Goal: Task Accomplishment & Management: Manage account settings

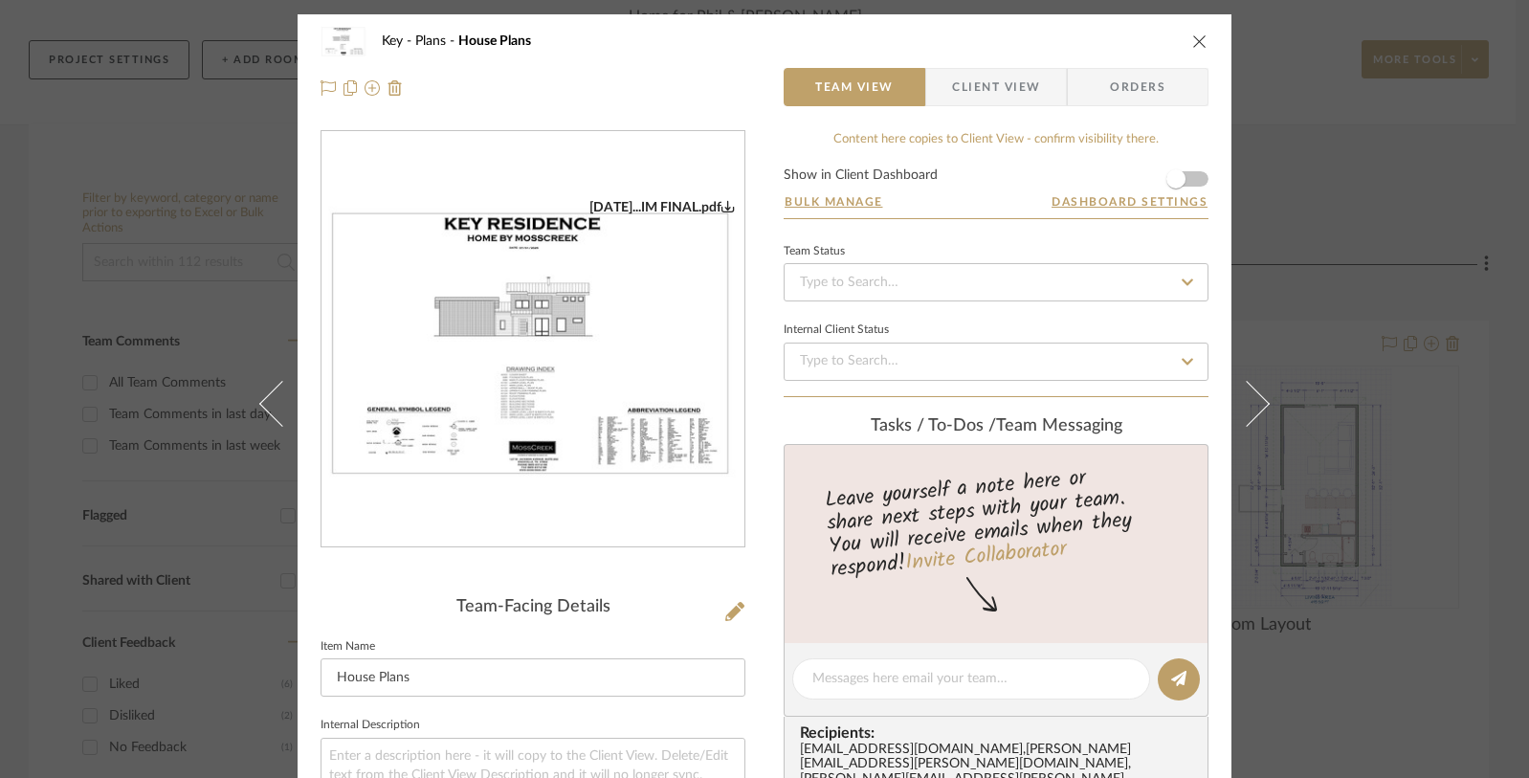
click at [1192, 40] on icon "close" at bounding box center [1199, 40] width 15 height 15
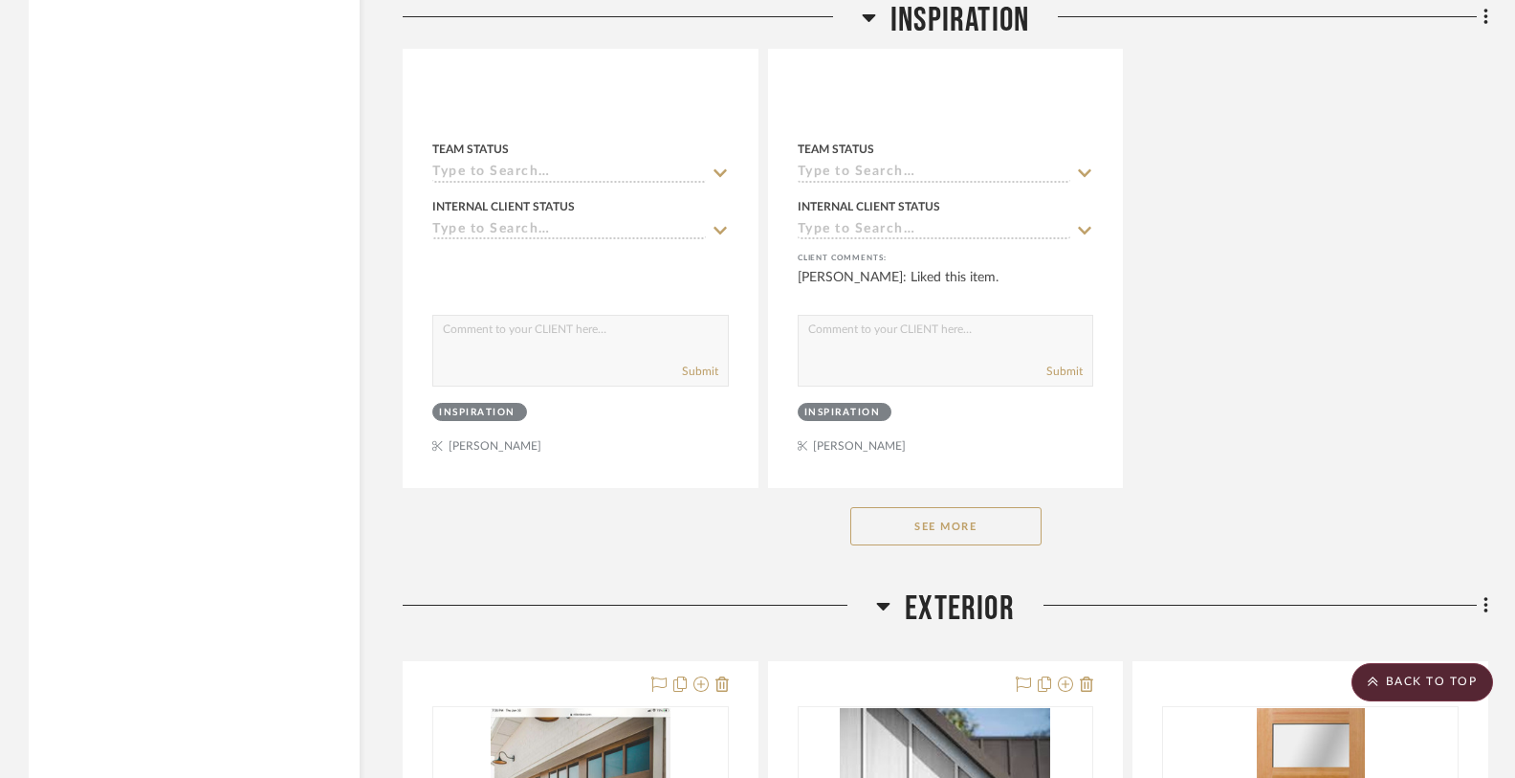
scroll to position [3756, 0]
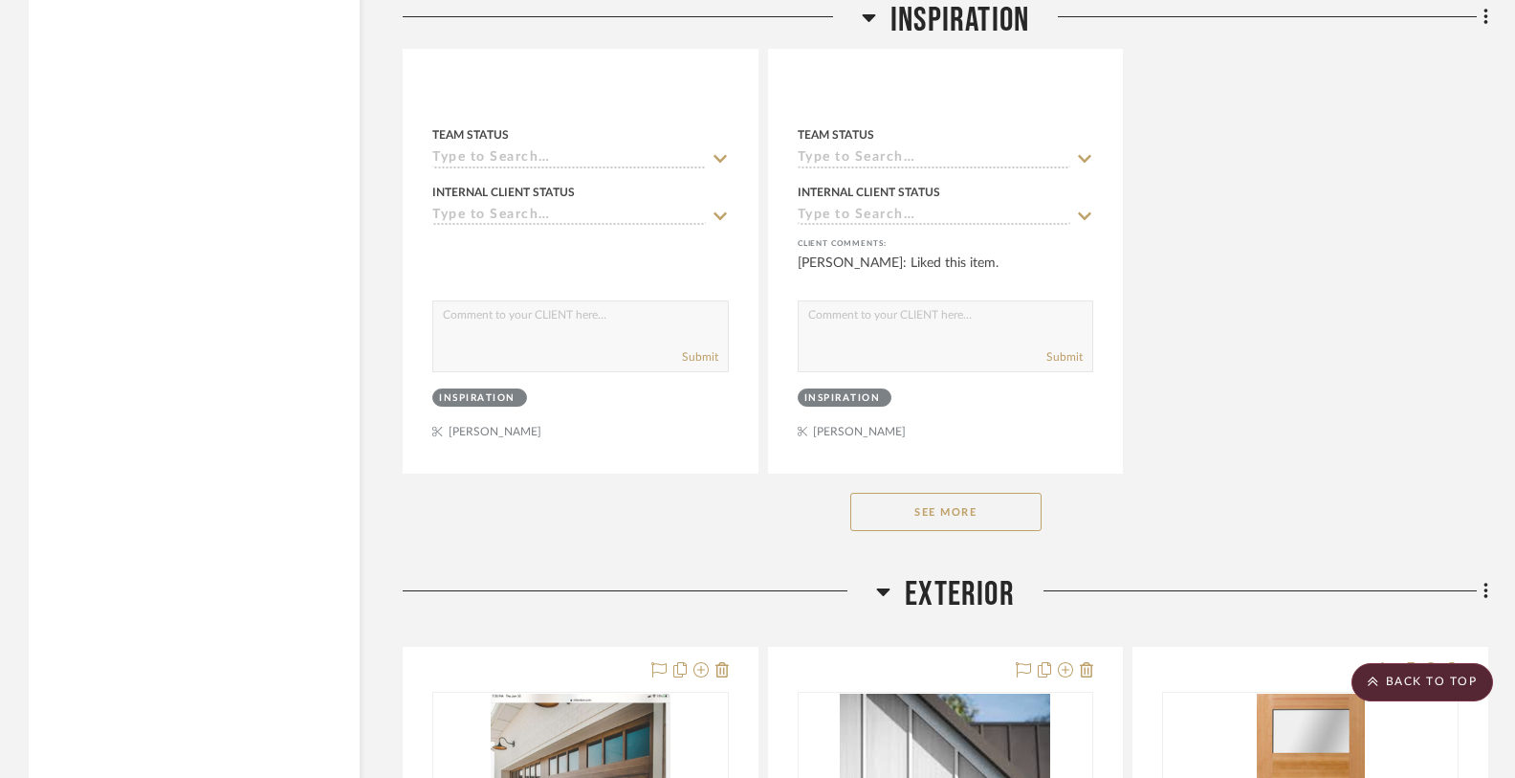
click at [914, 510] on button "See More" at bounding box center [946, 512] width 191 height 38
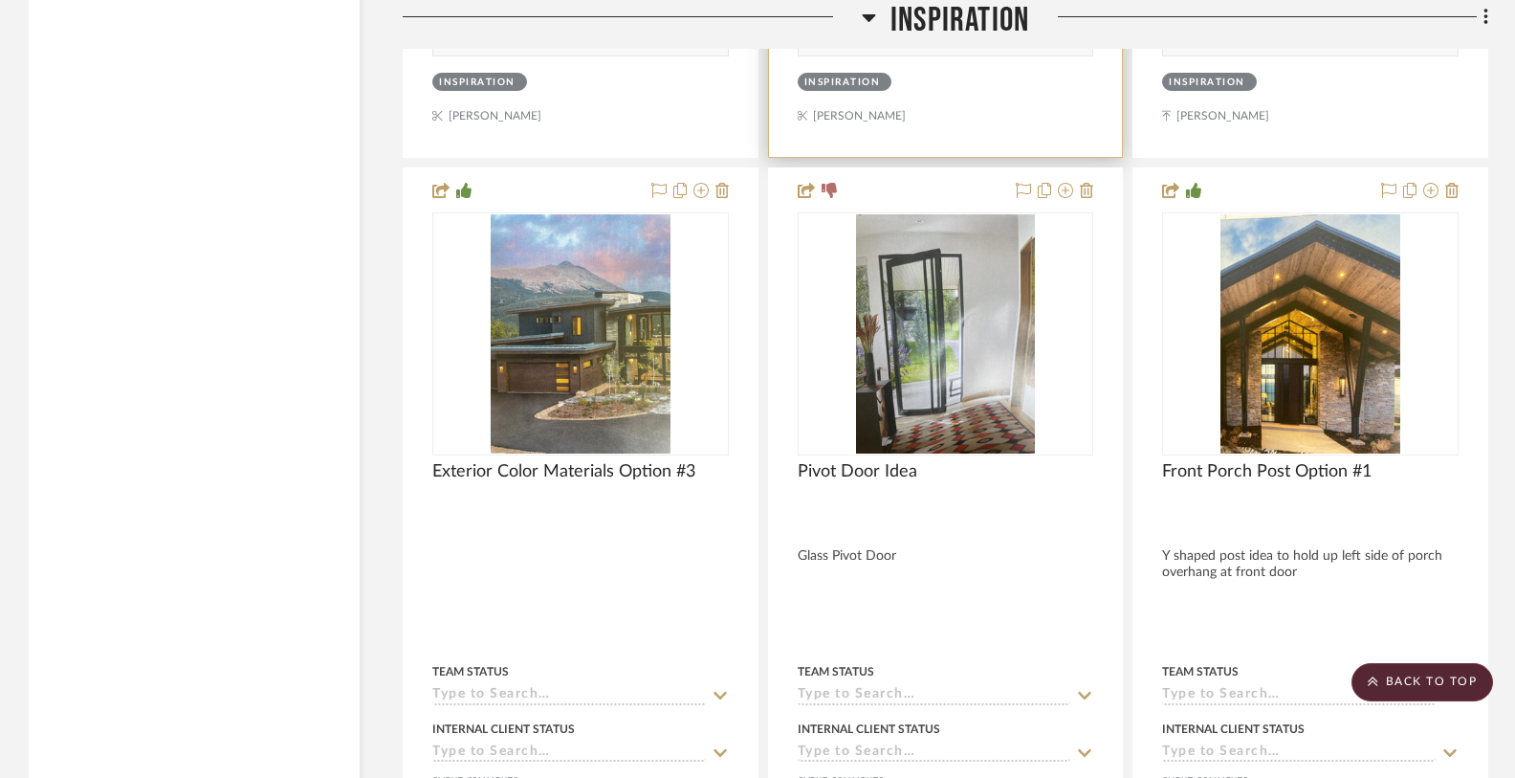
scroll to position [3894, 0]
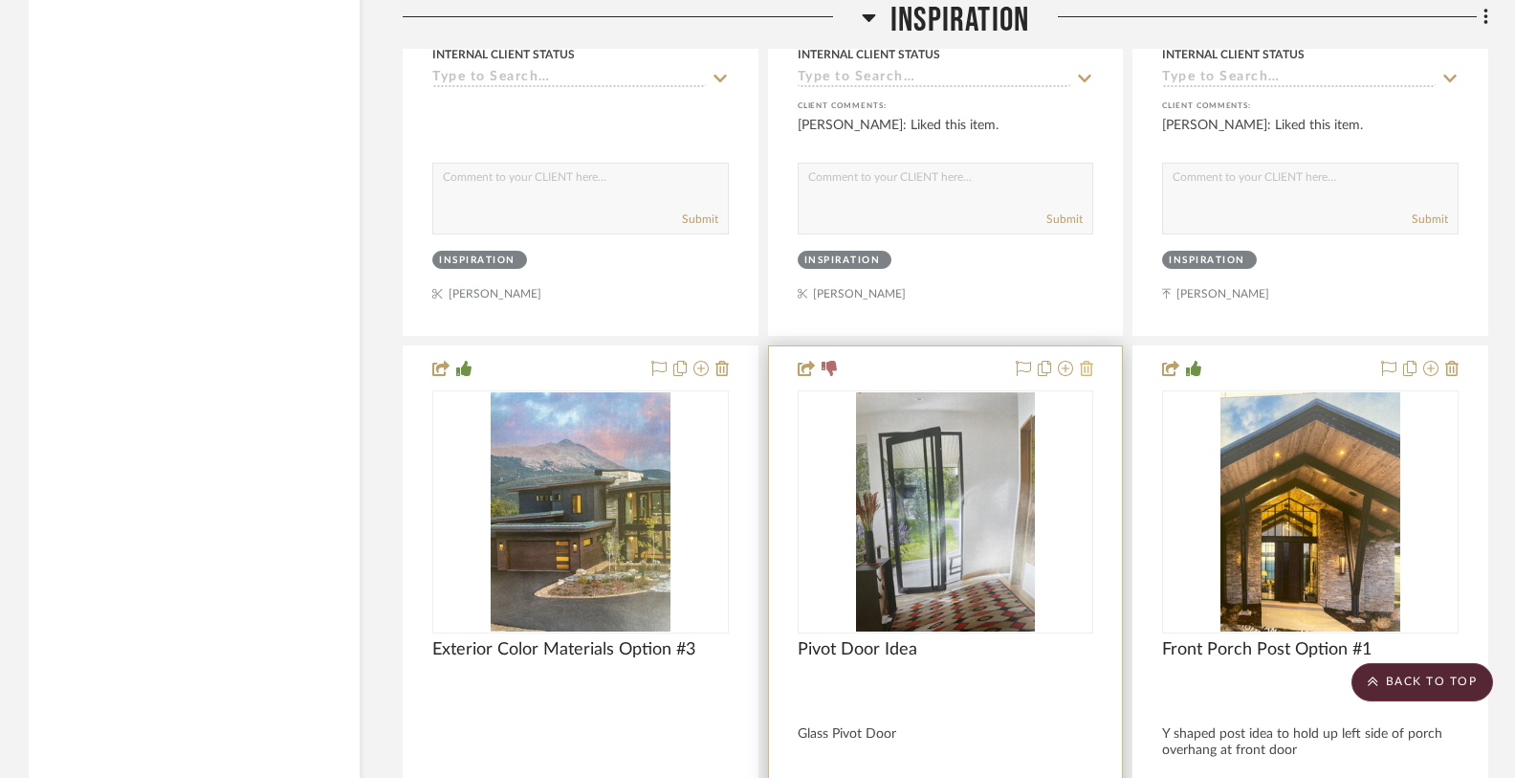
click at [1091, 363] on icon at bounding box center [1086, 368] width 13 height 15
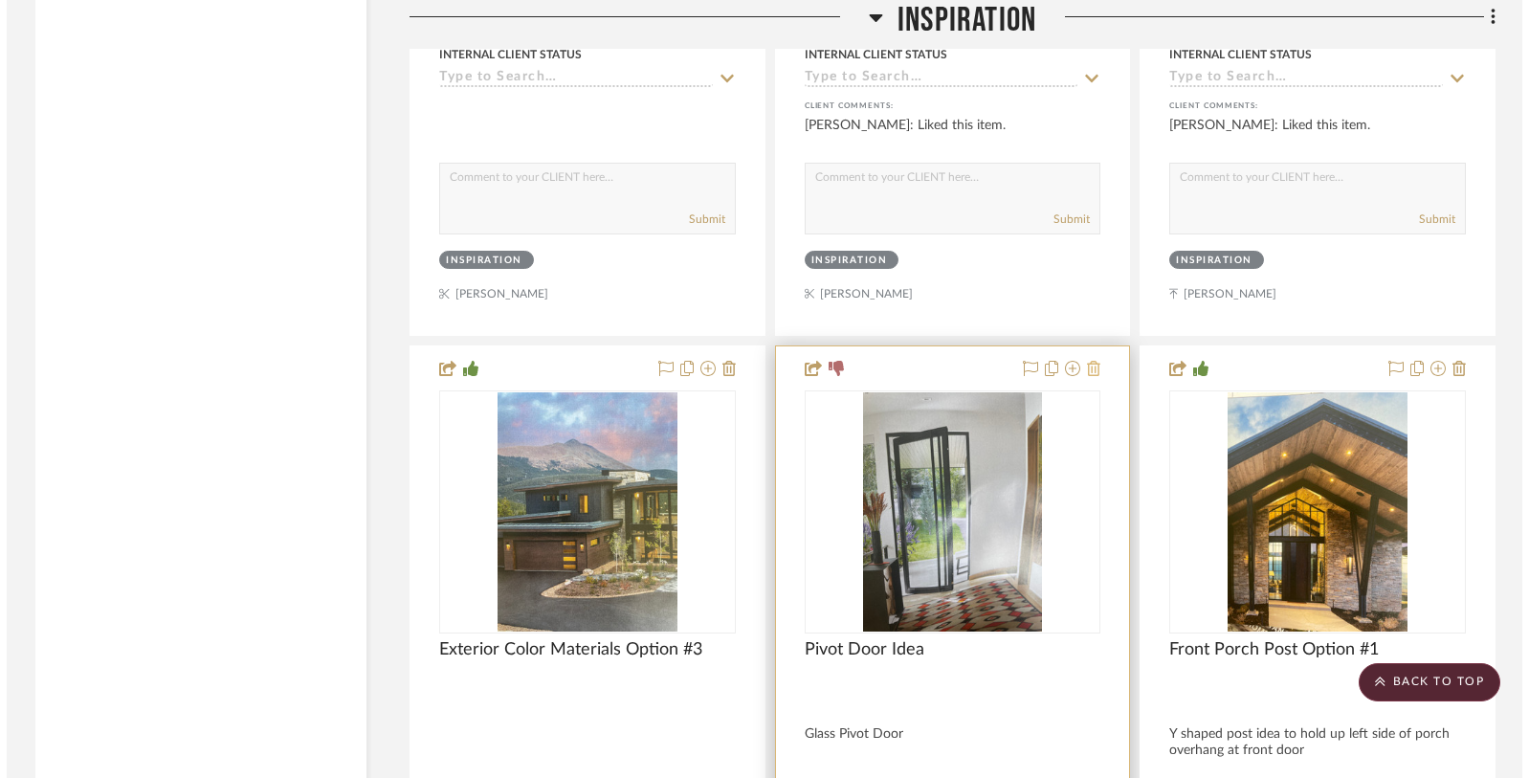
scroll to position [0, 0]
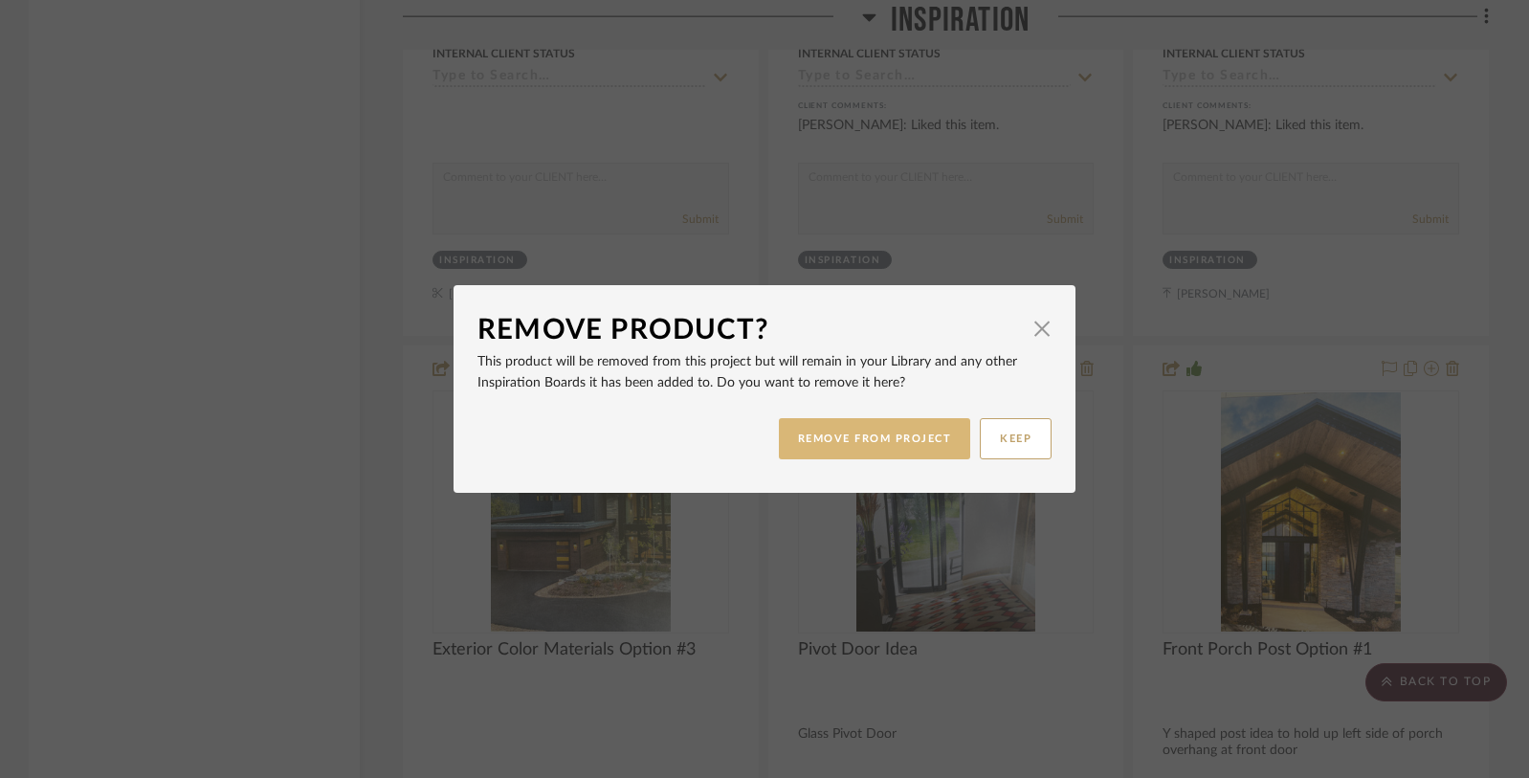
click at [911, 444] on button "REMOVE FROM PROJECT" at bounding box center [875, 438] width 192 height 41
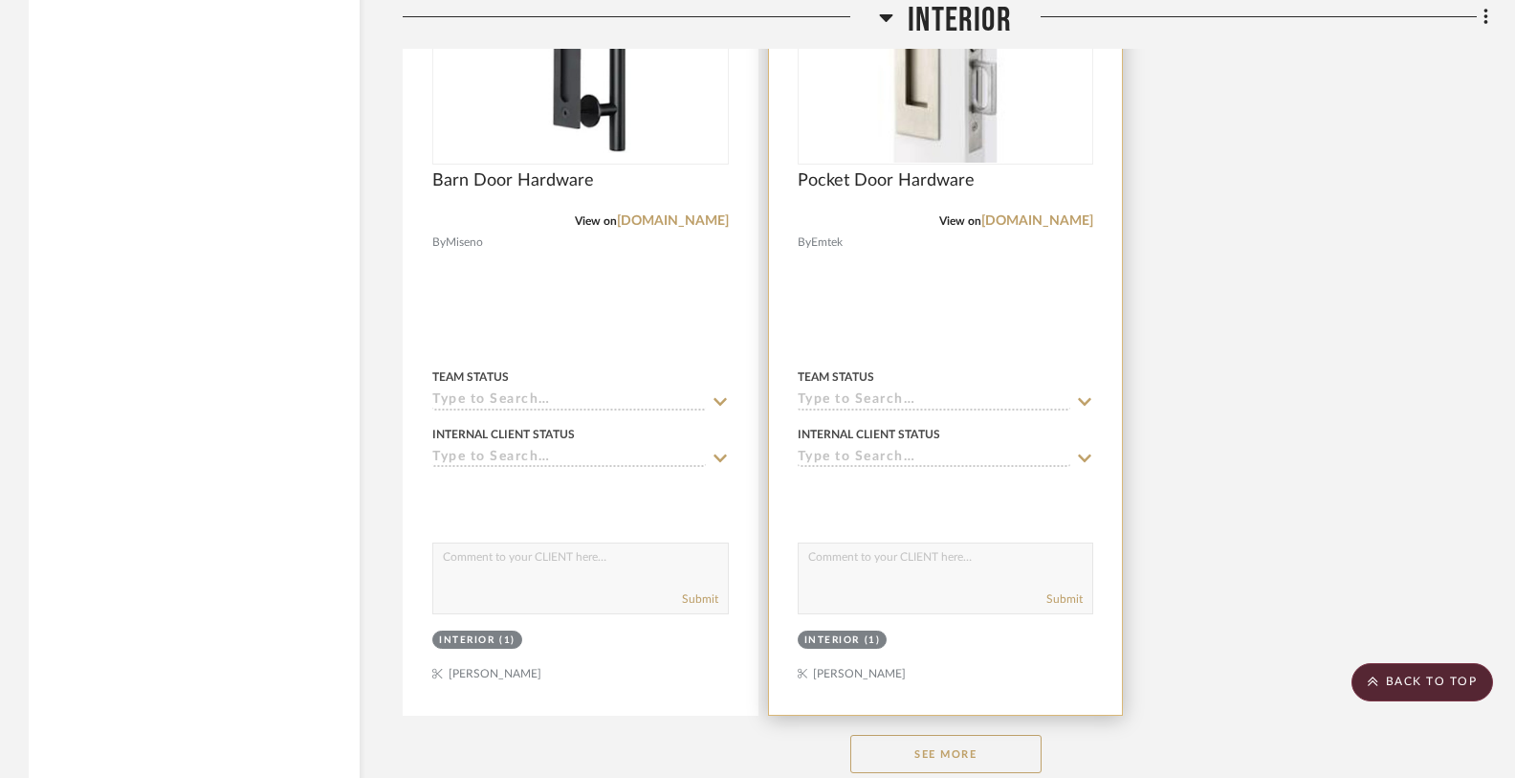
scroll to position [10750, 0]
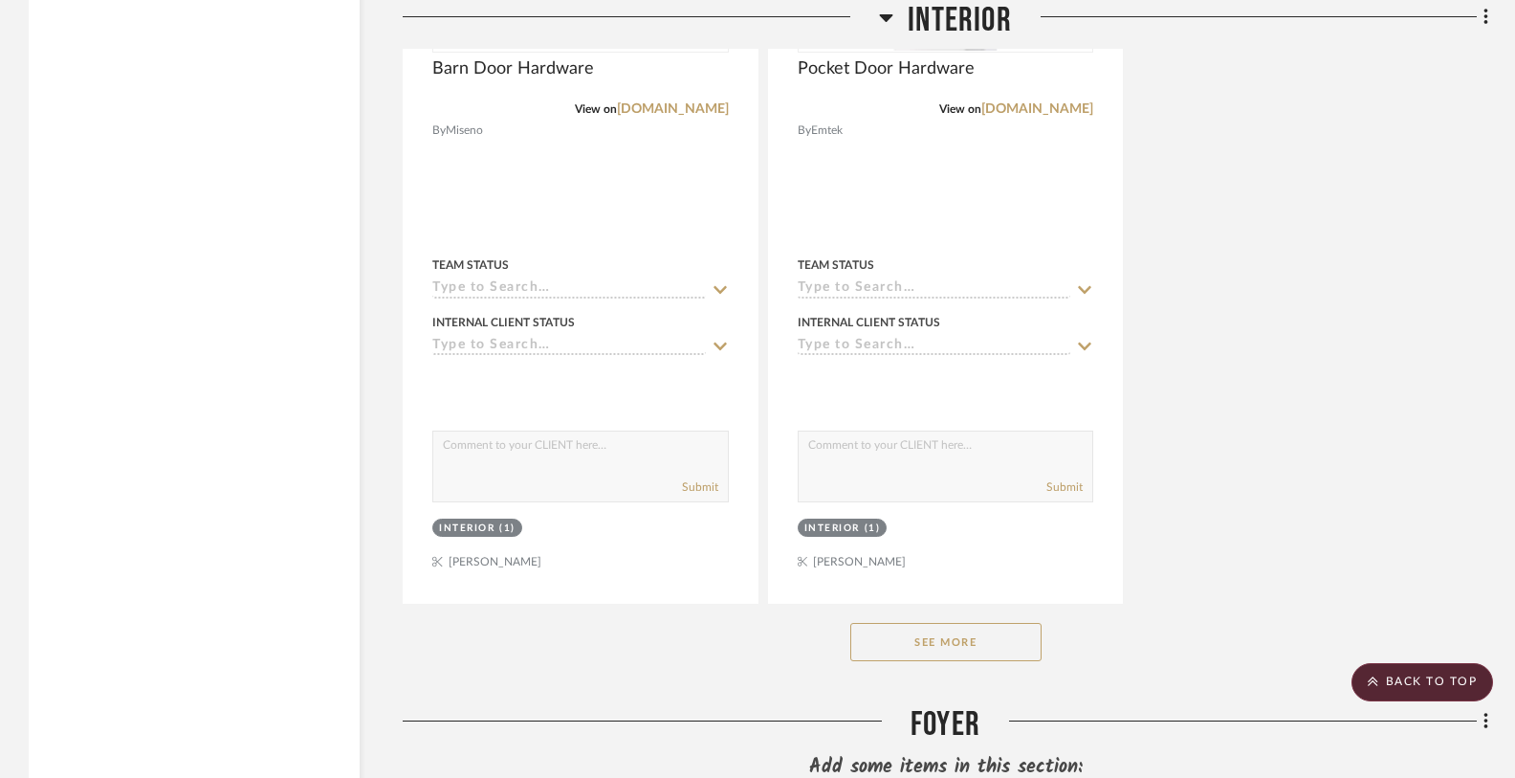
click at [957, 623] on button "See More" at bounding box center [946, 642] width 191 height 38
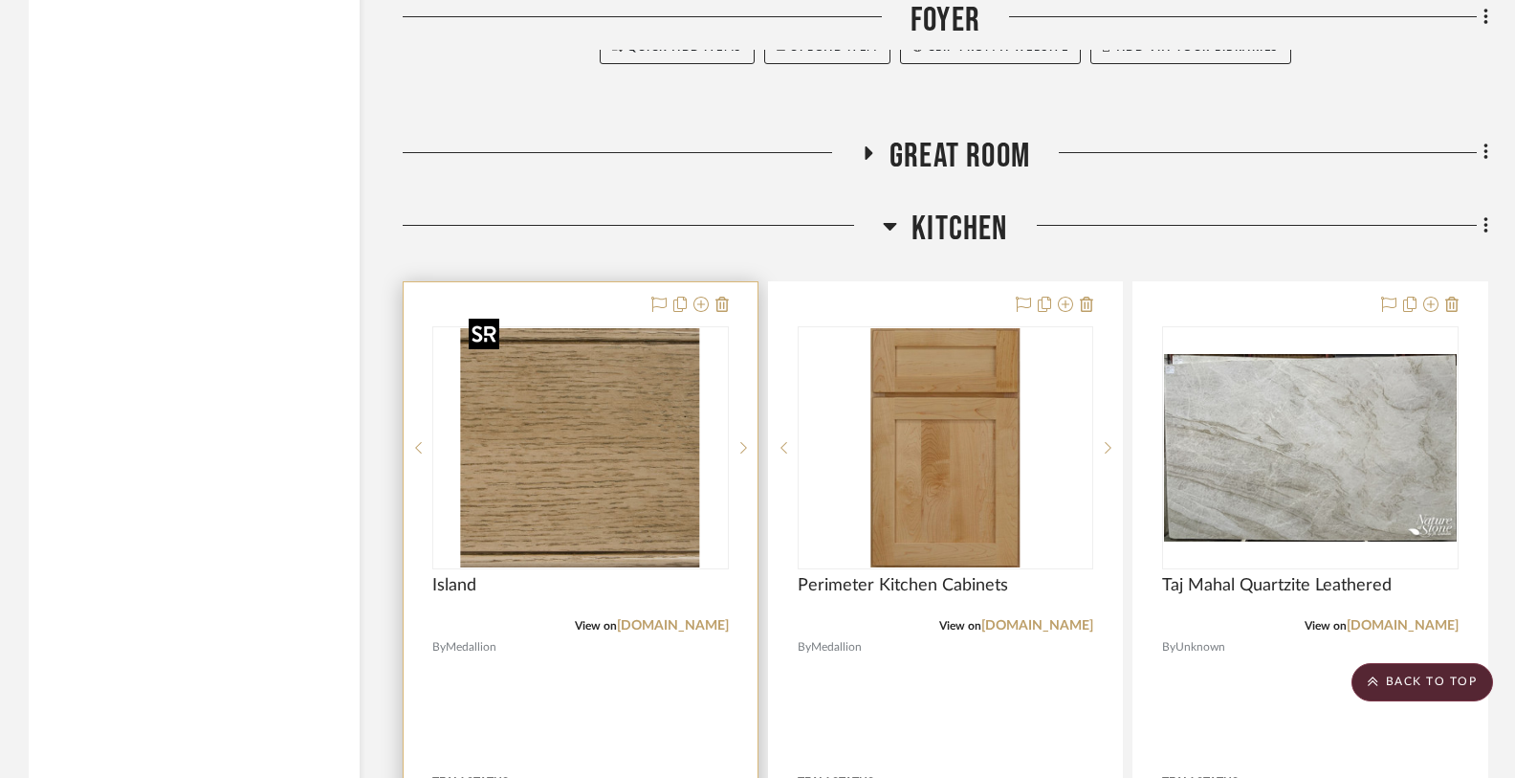
scroll to position [12395, 0]
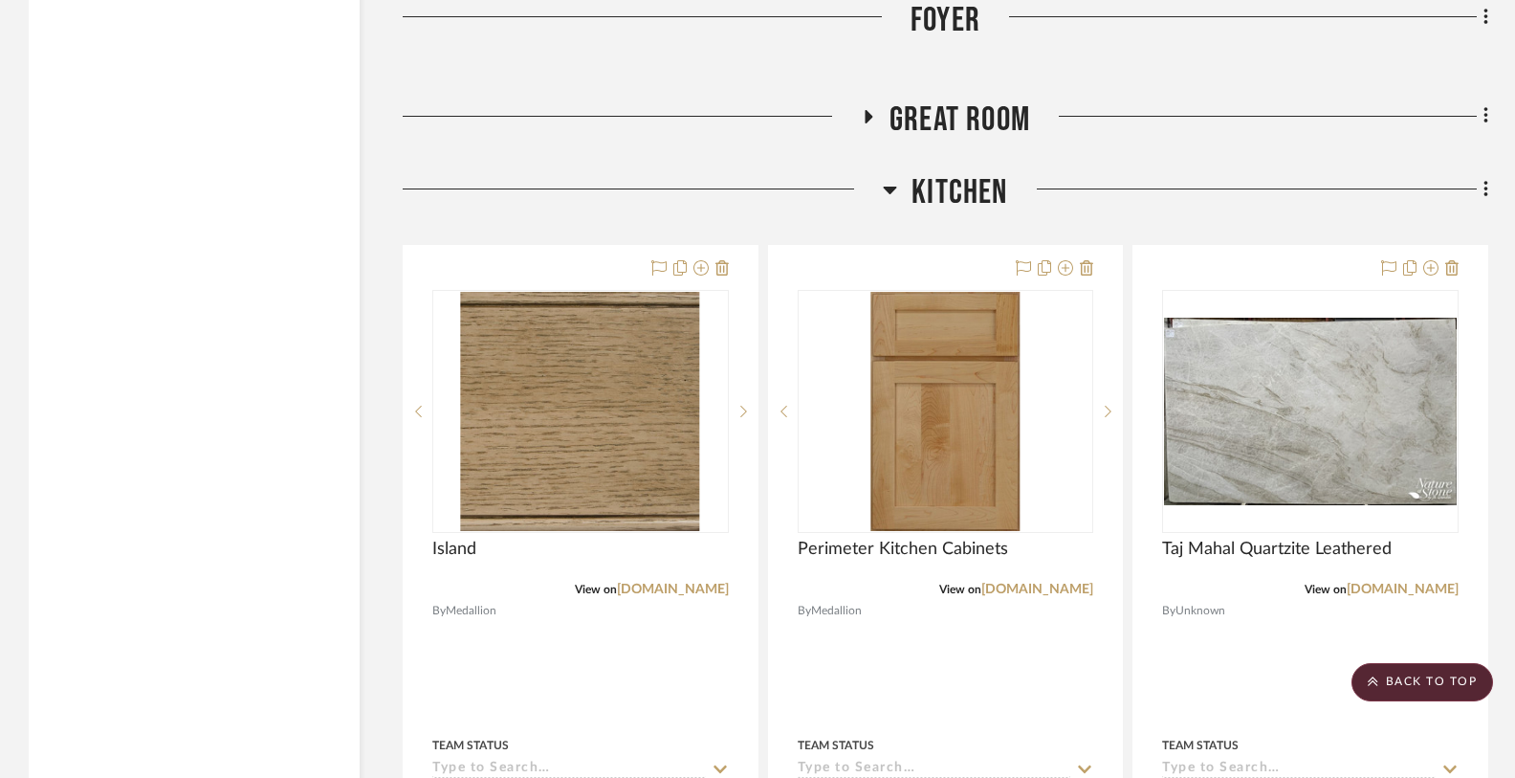
click at [866, 110] on icon at bounding box center [870, 116] width 8 height 13
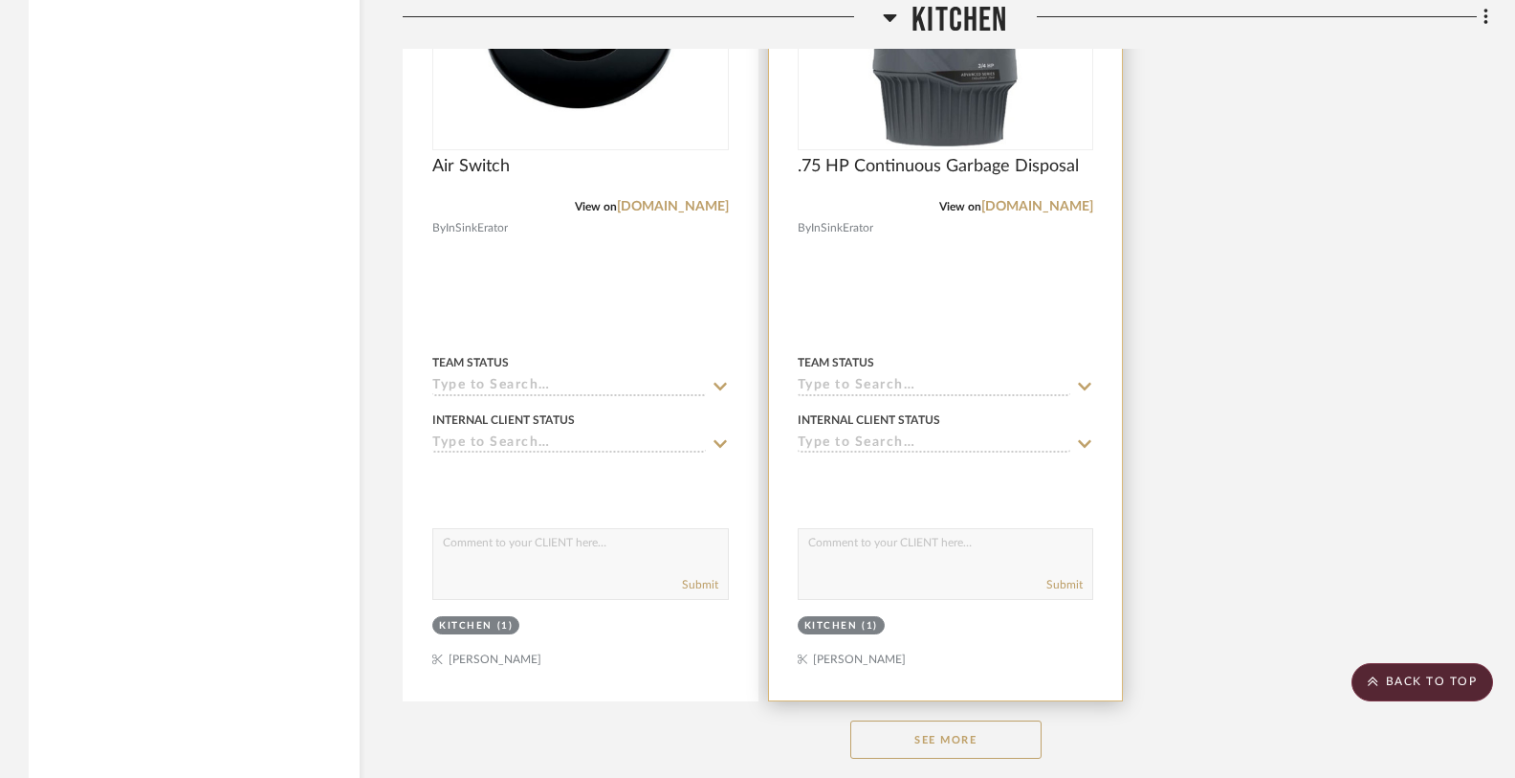
scroll to position [15351, 0]
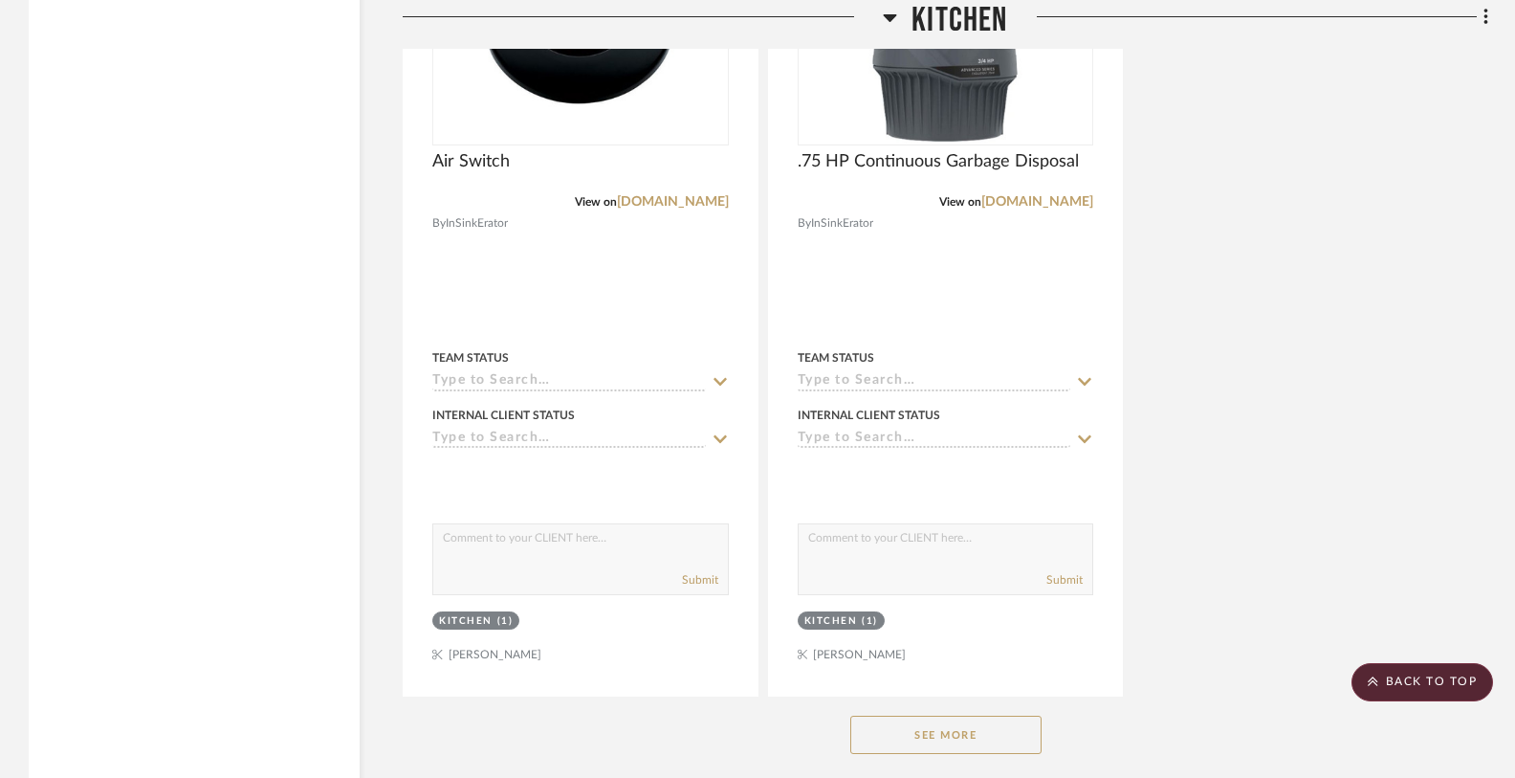
click at [917, 720] on button "See More" at bounding box center [946, 735] width 191 height 38
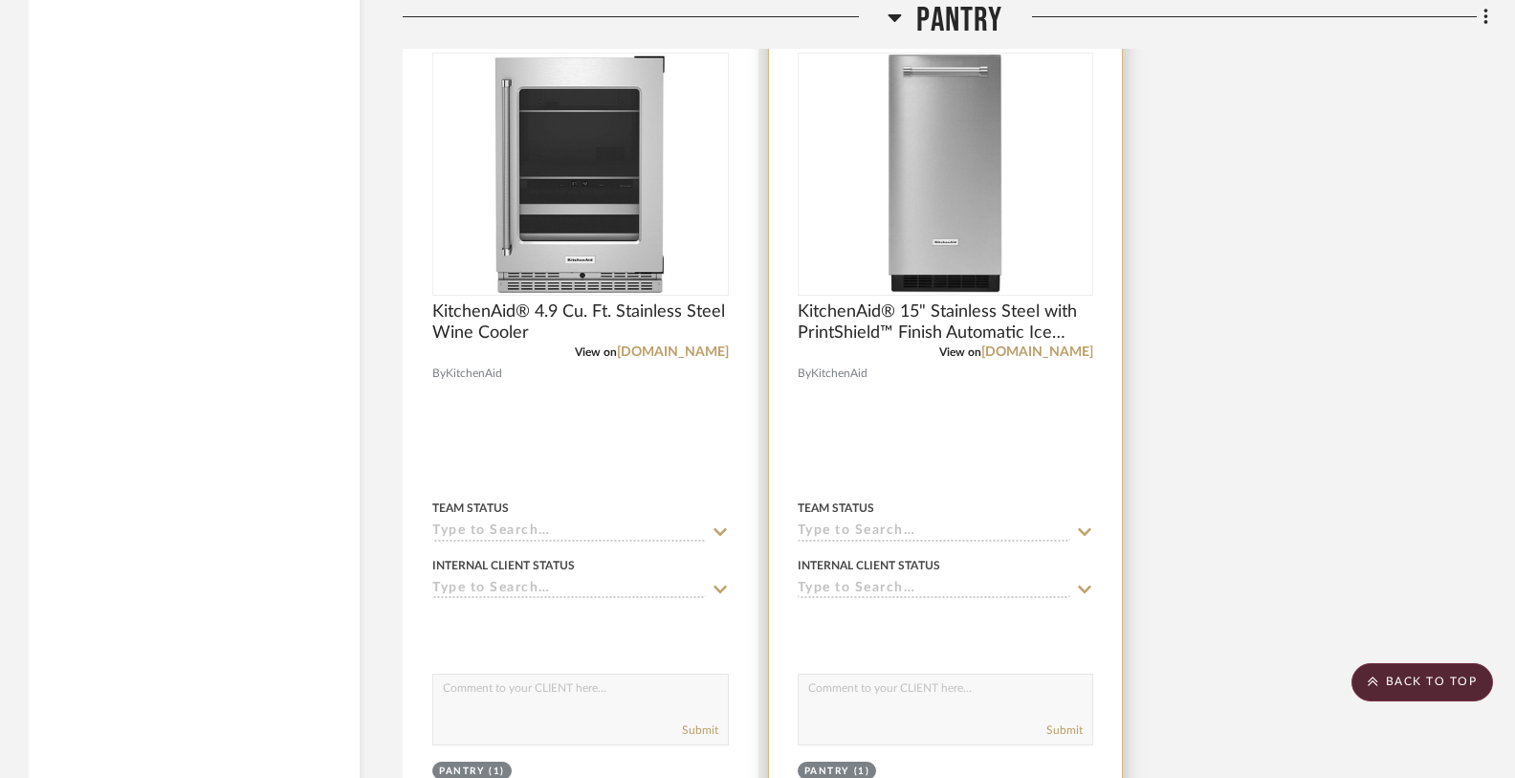
scroll to position [19857, 0]
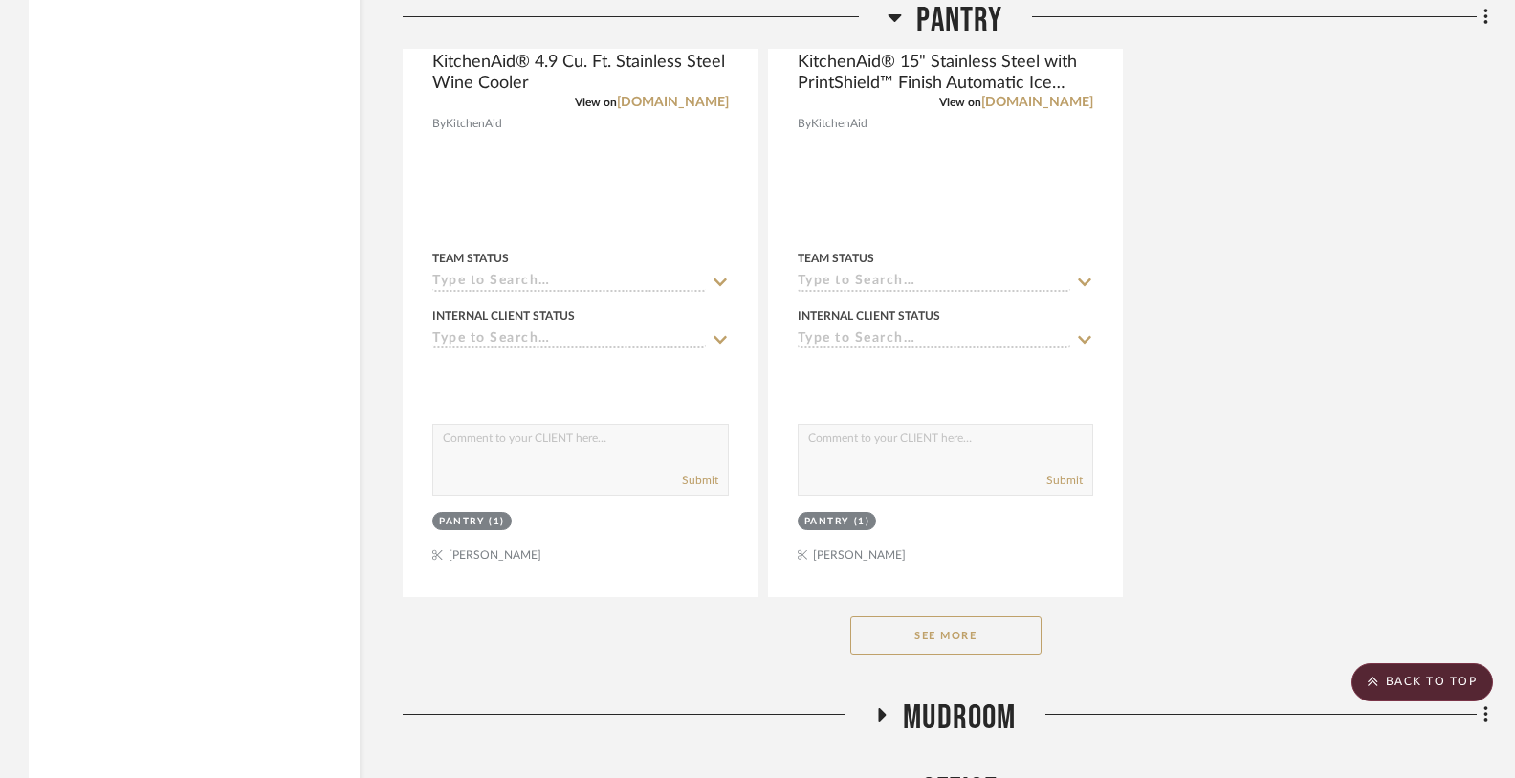
click at [937, 616] on button "See More" at bounding box center [946, 635] width 191 height 38
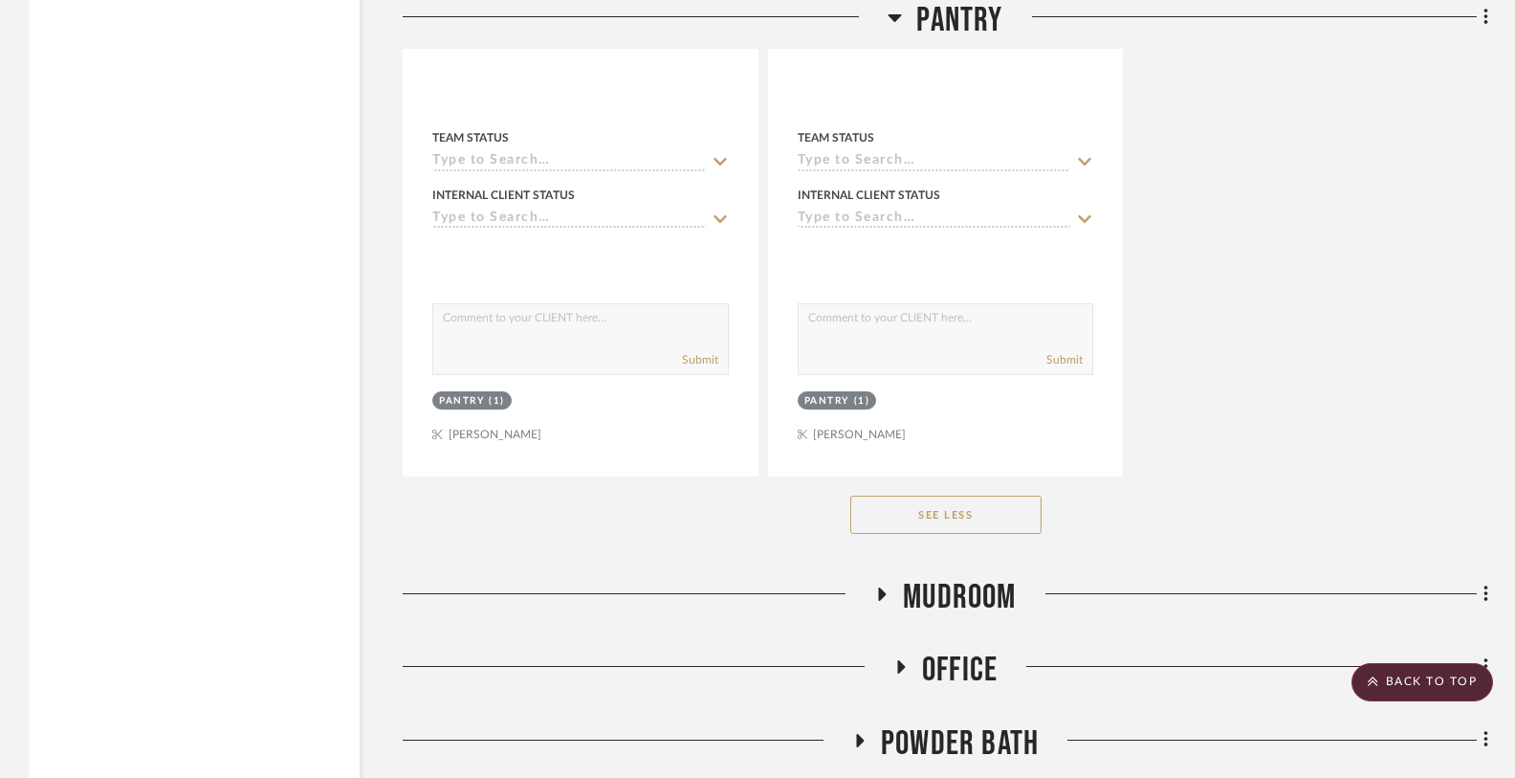
scroll to position [19978, 0]
click at [890, 586] on icon at bounding box center [882, 593] width 23 height 14
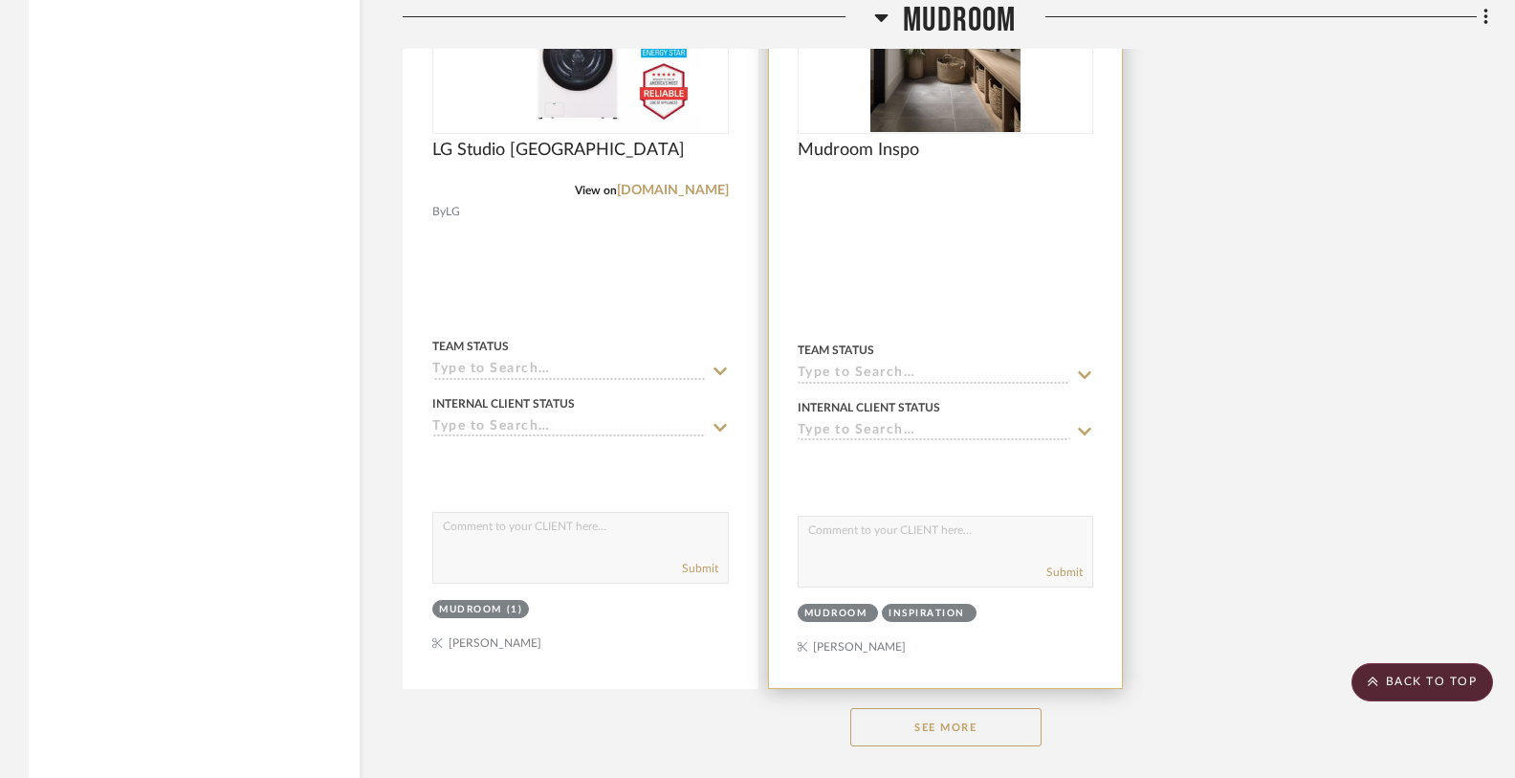
scroll to position [22587, 0]
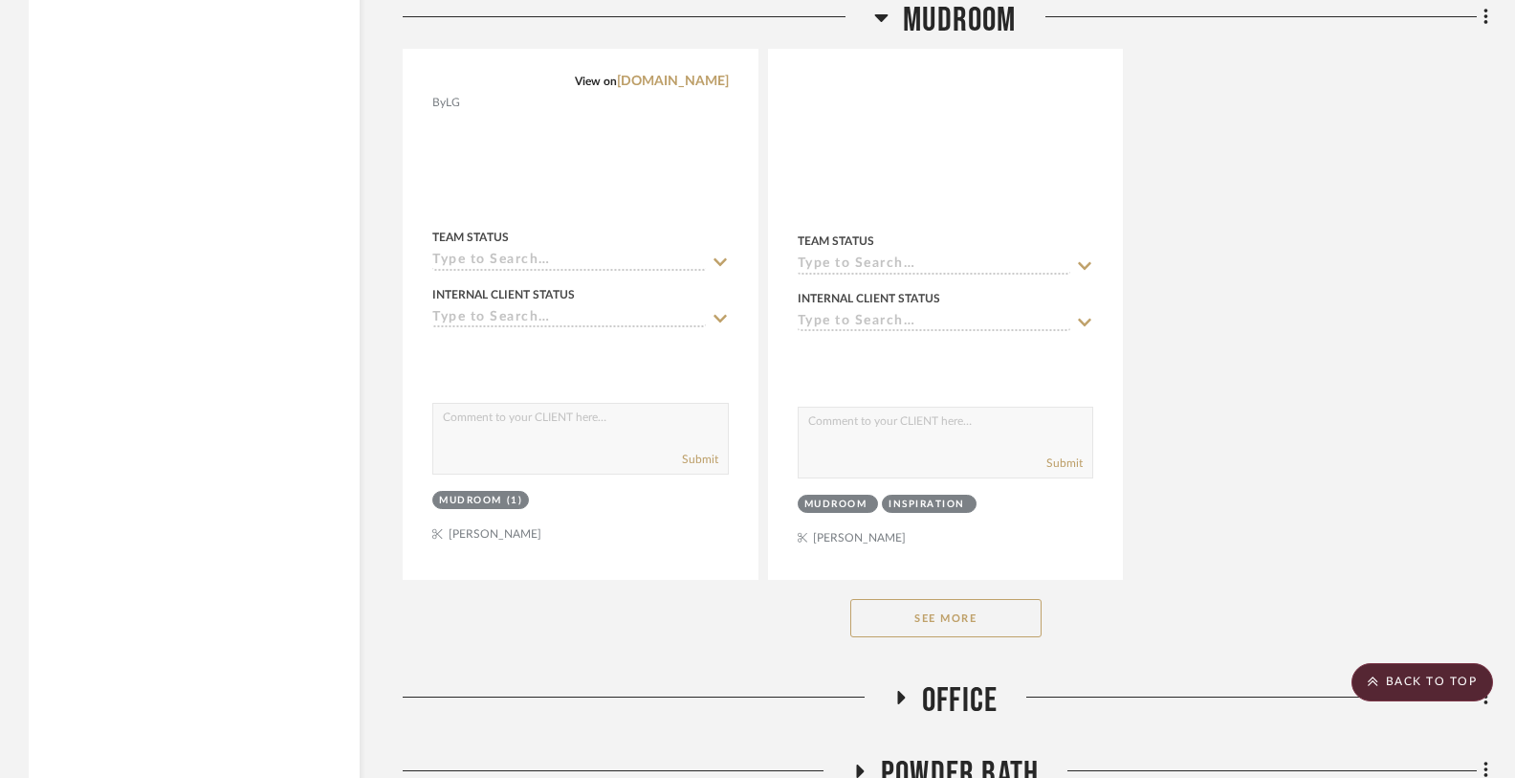
click at [950, 599] on button "See More" at bounding box center [946, 618] width 191 height 38
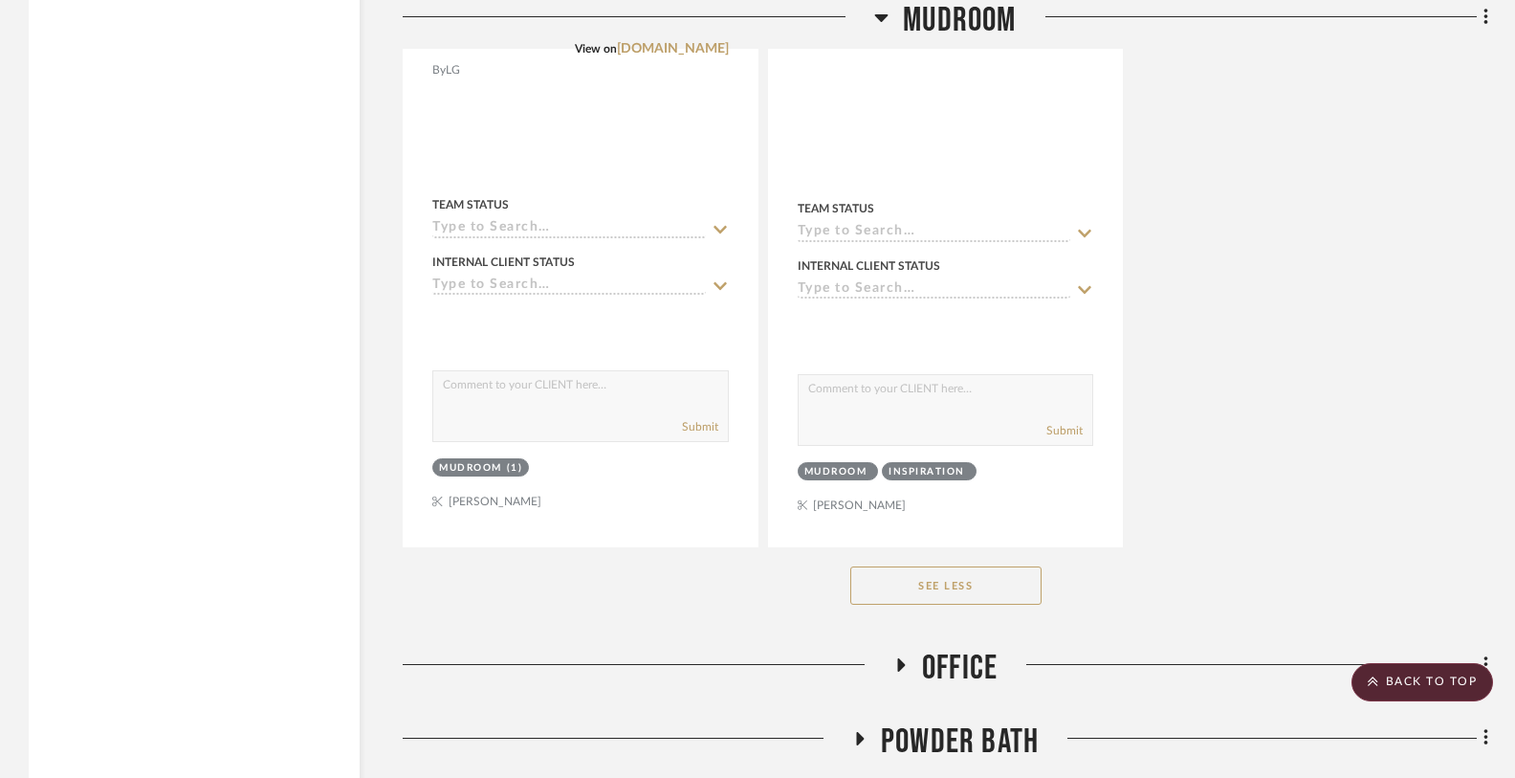
scroll to position [22623, 0]
click at [901, 655] on icon at bounding box center [901, 661] width 8 height 13
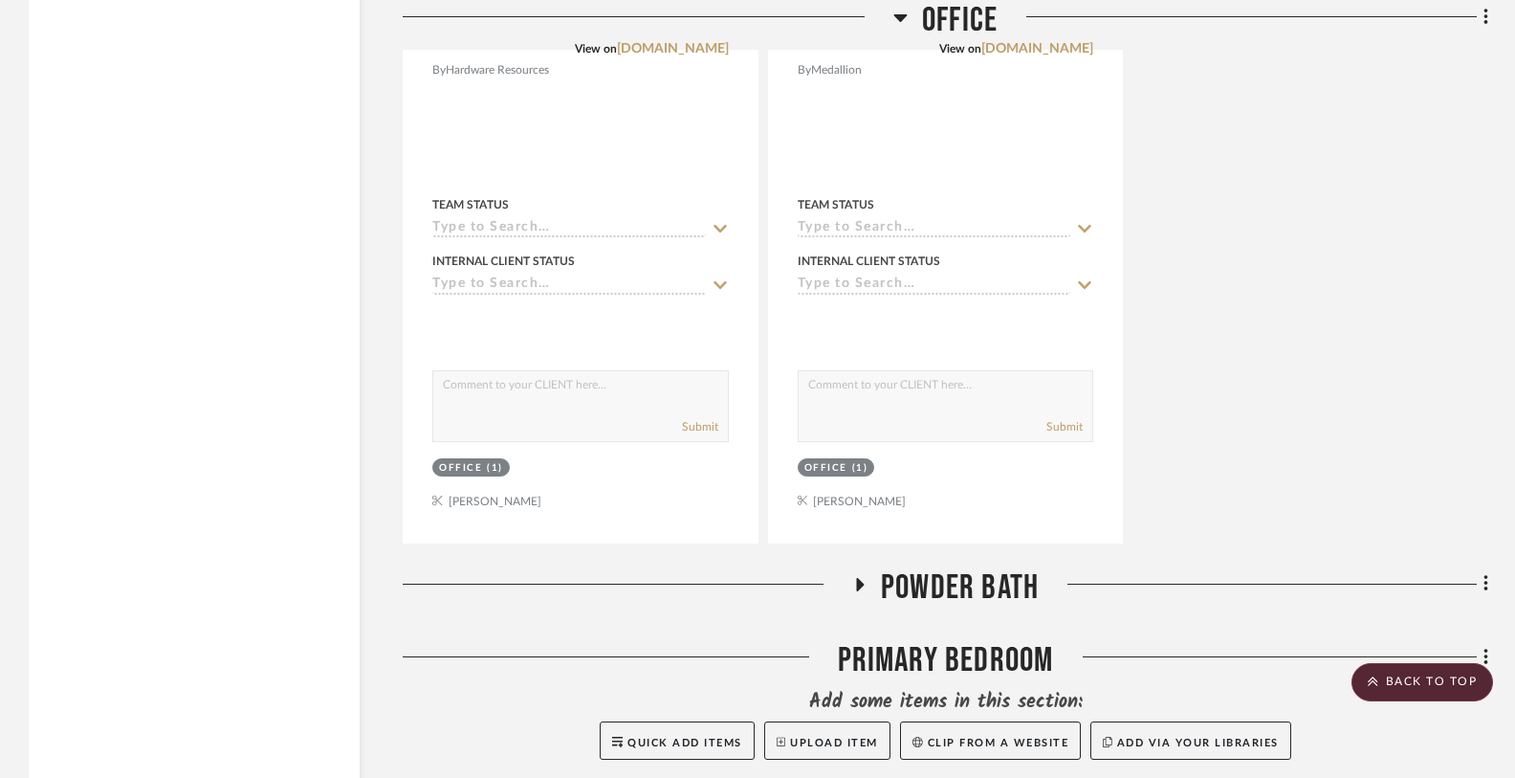
scroll to position [23642, 0]
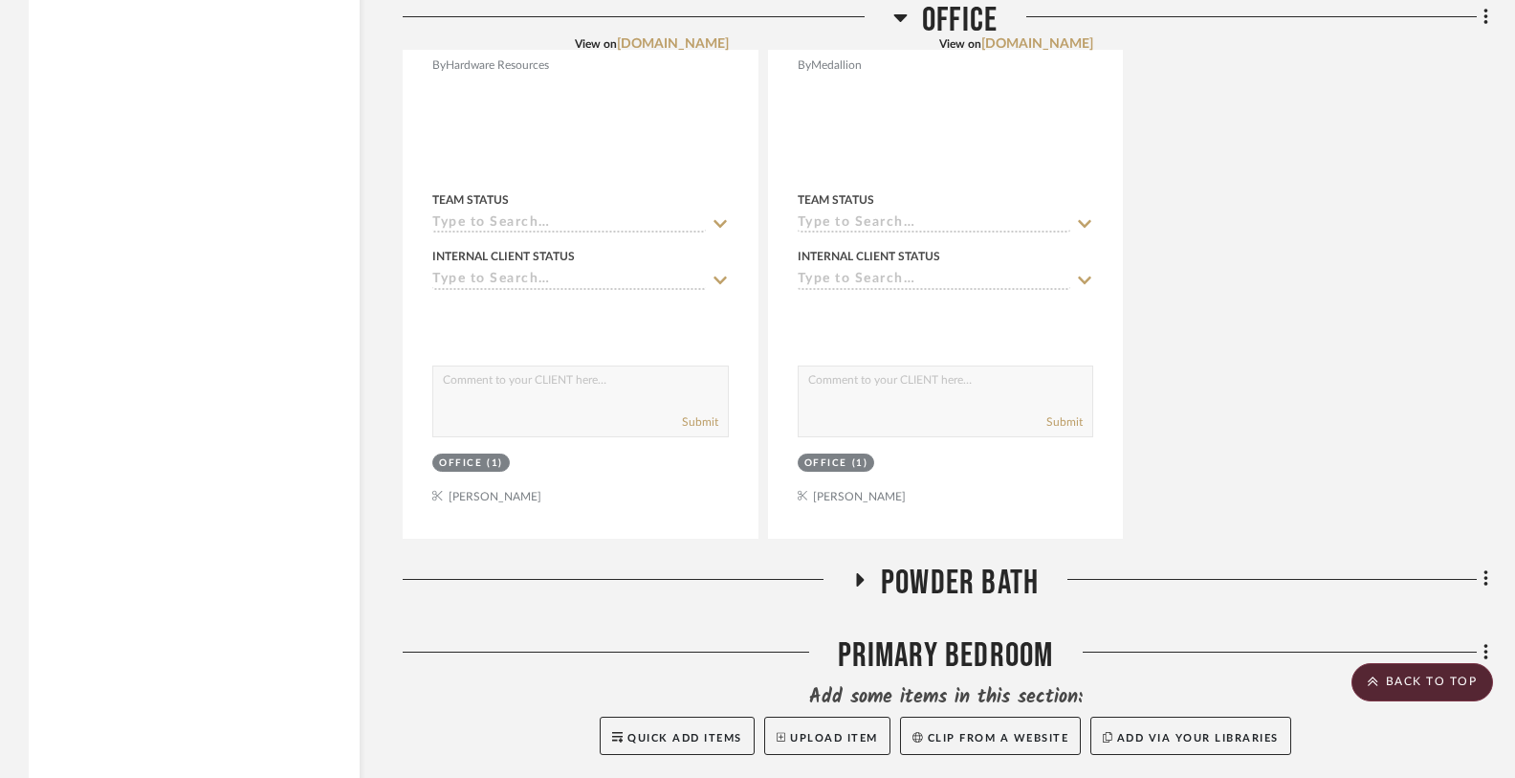
click at [874, 563] on h3 "Powder Bath" at bounding box center [945, 583] width 187 height 41
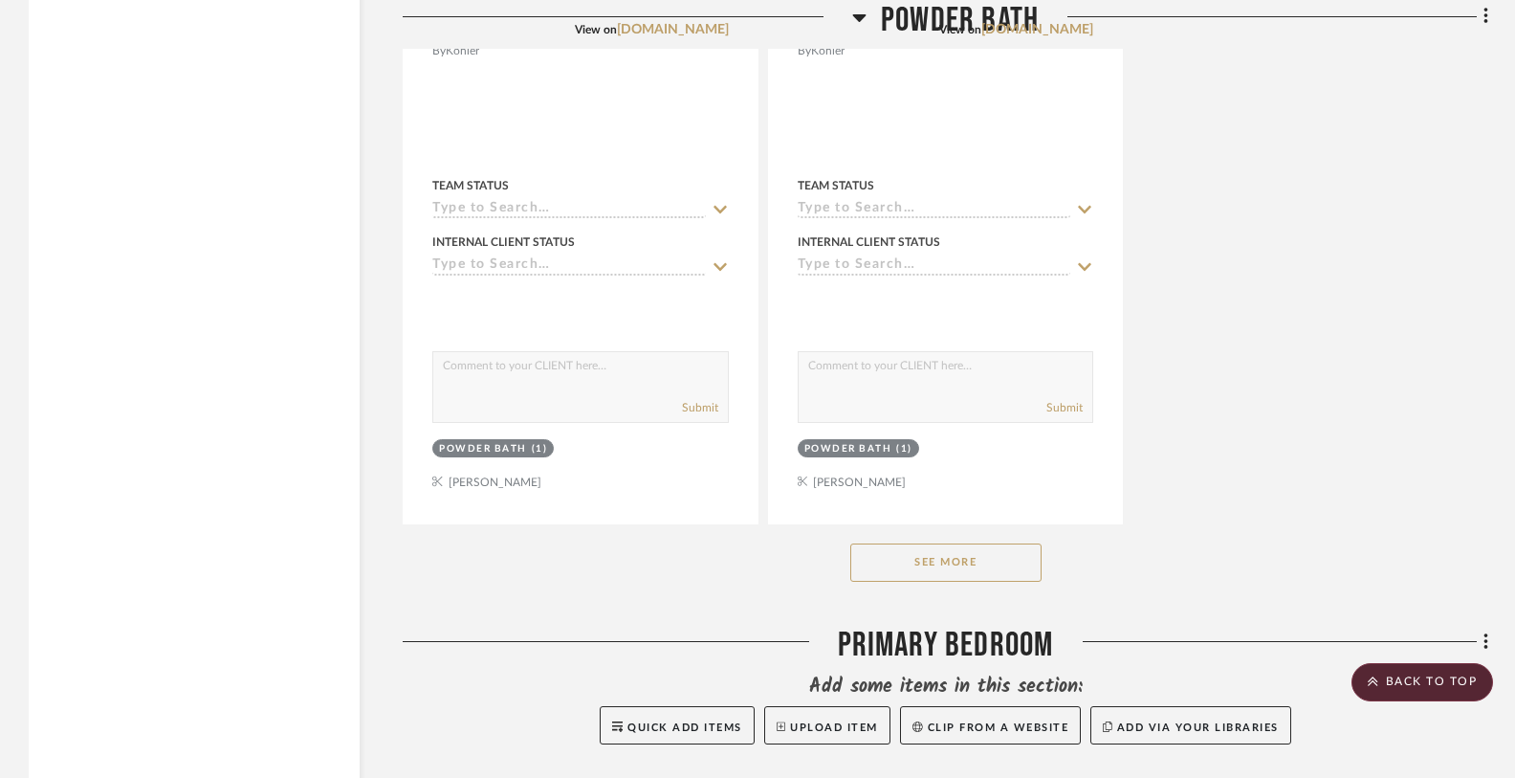
scroll to position [26323, 0]
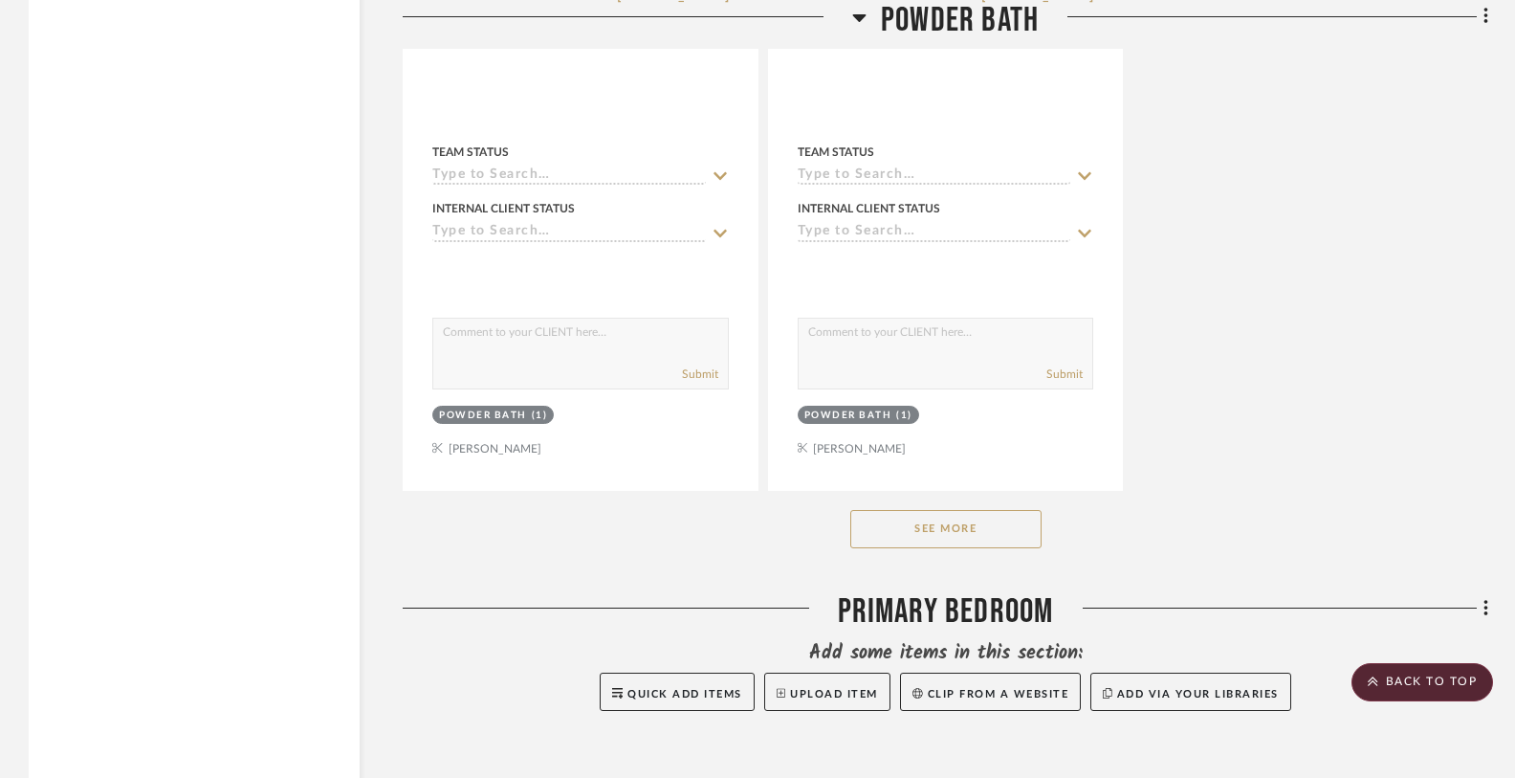
click at [977, 510] on button "See More" at bounding box center [946, 529] width 191 height 38
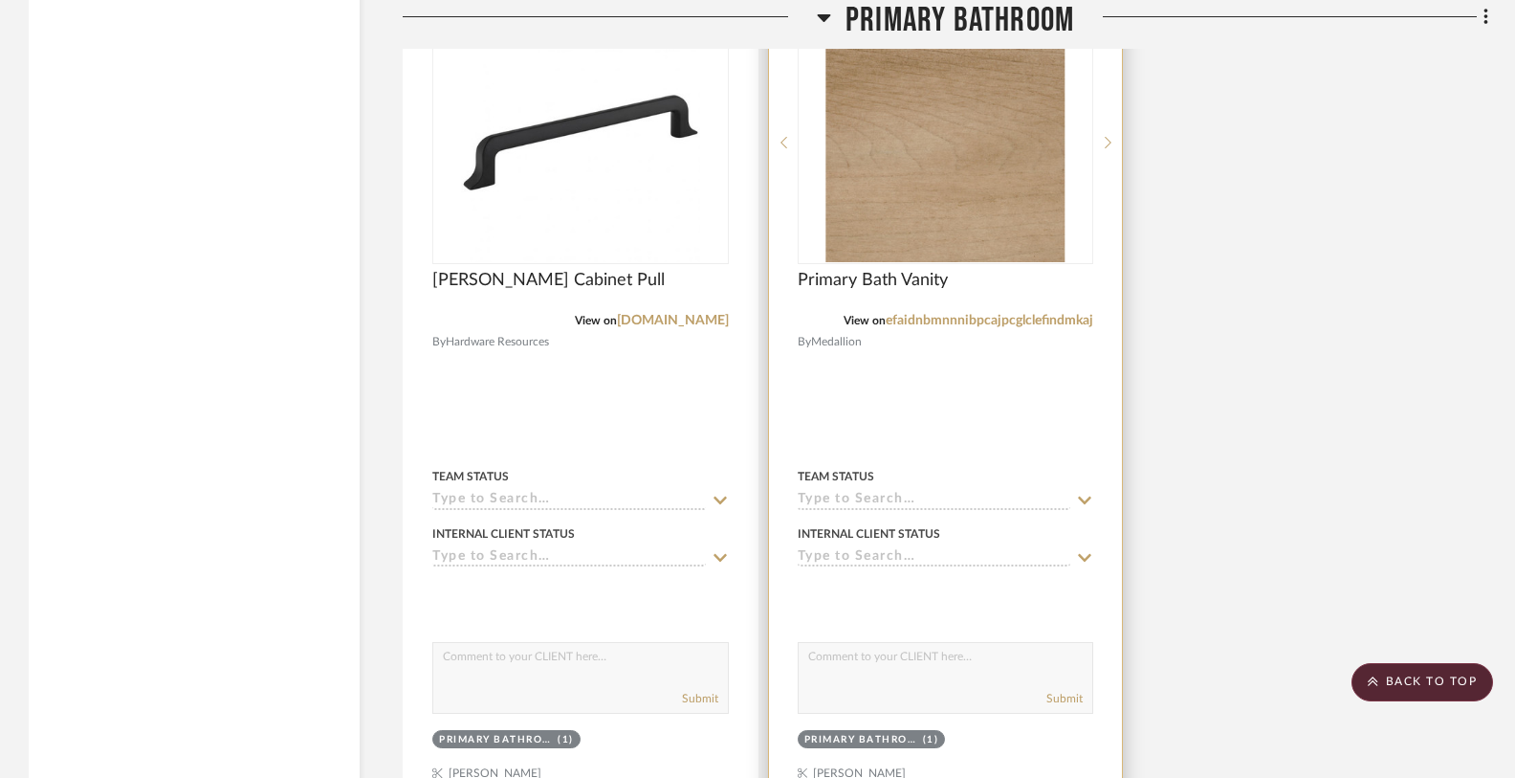
scroll to position [29843, 0]
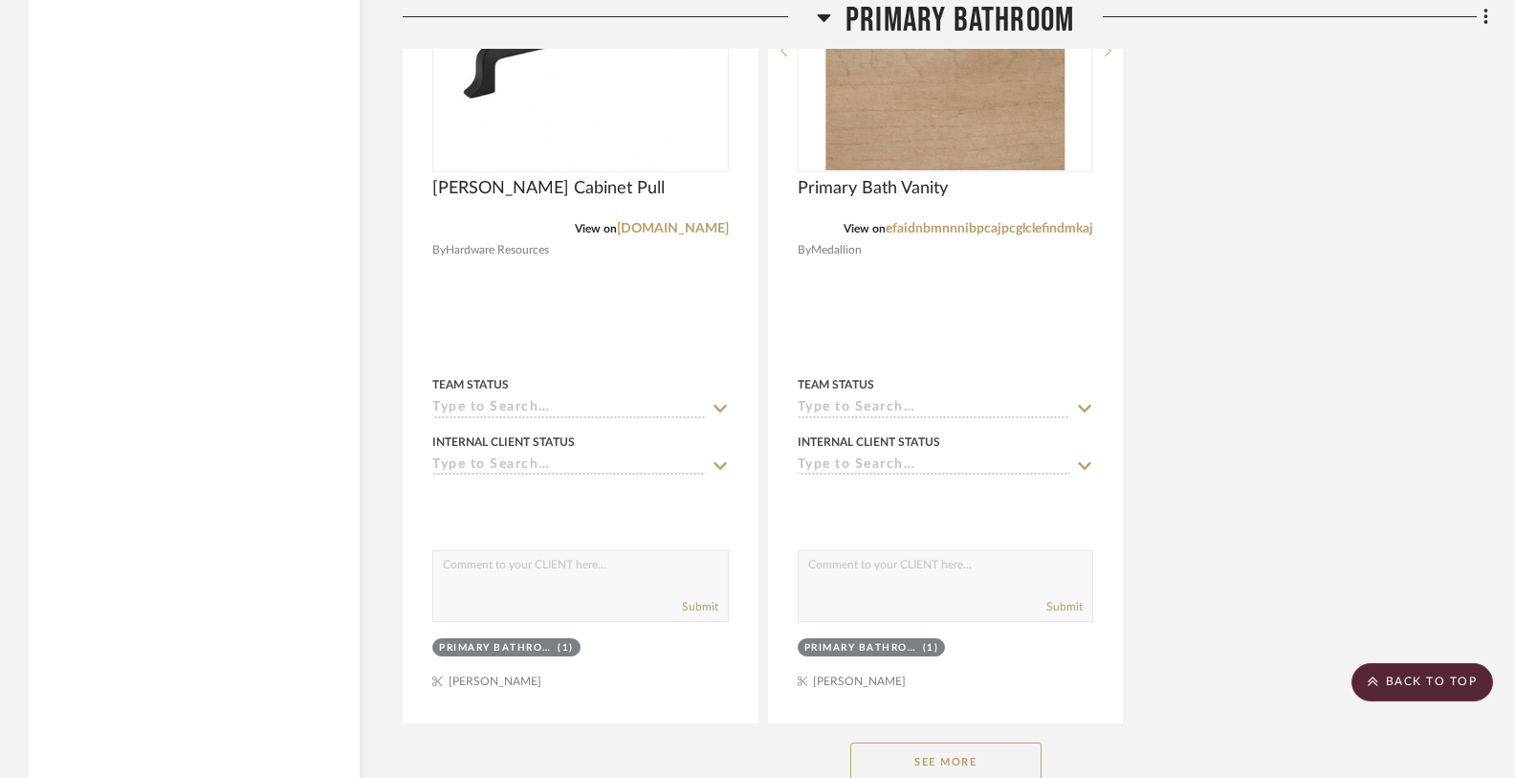
click at [919, 742] on button "See More" at bounding box center [946, 761] width 191 height 38
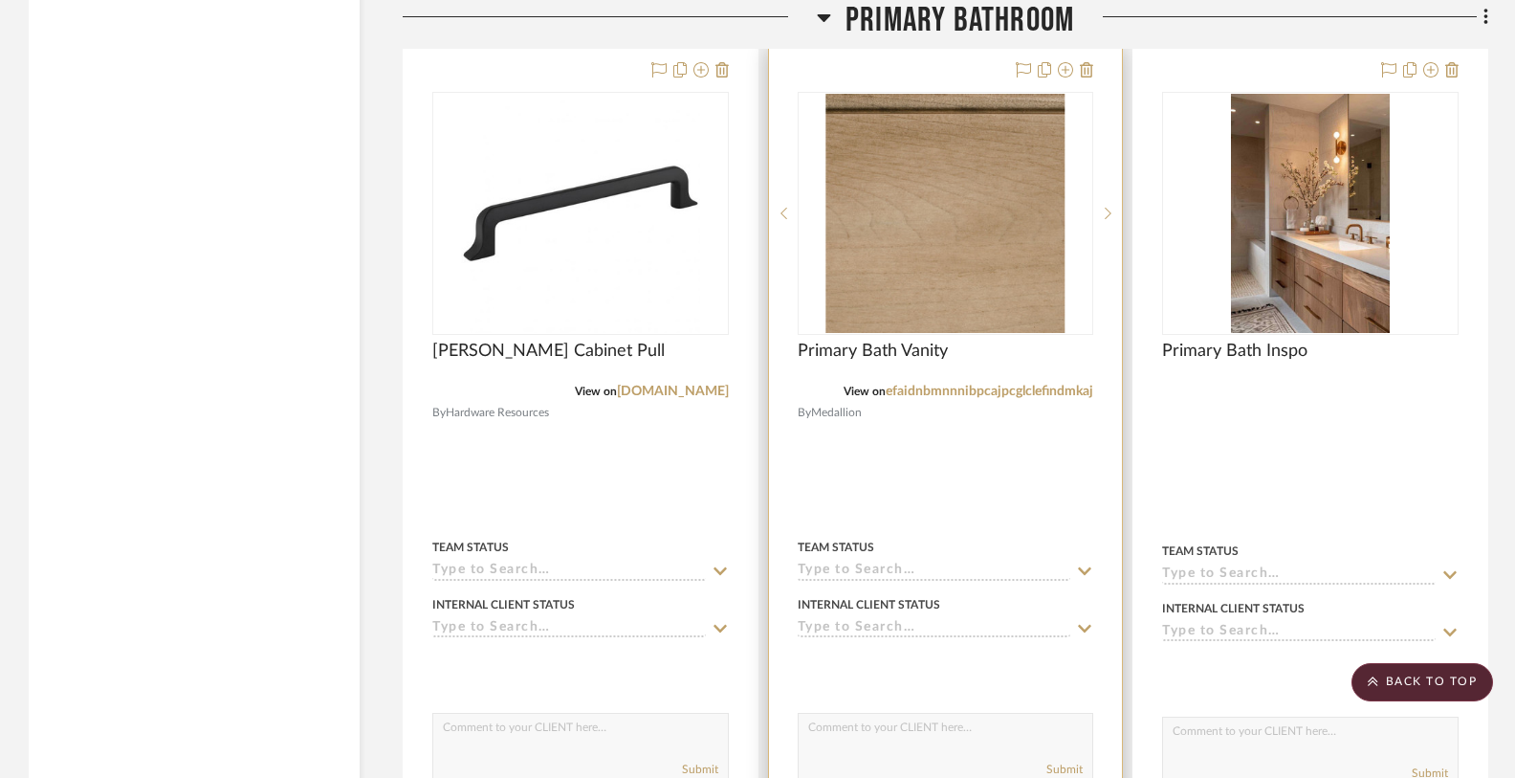
scroll to position [29529, 0]
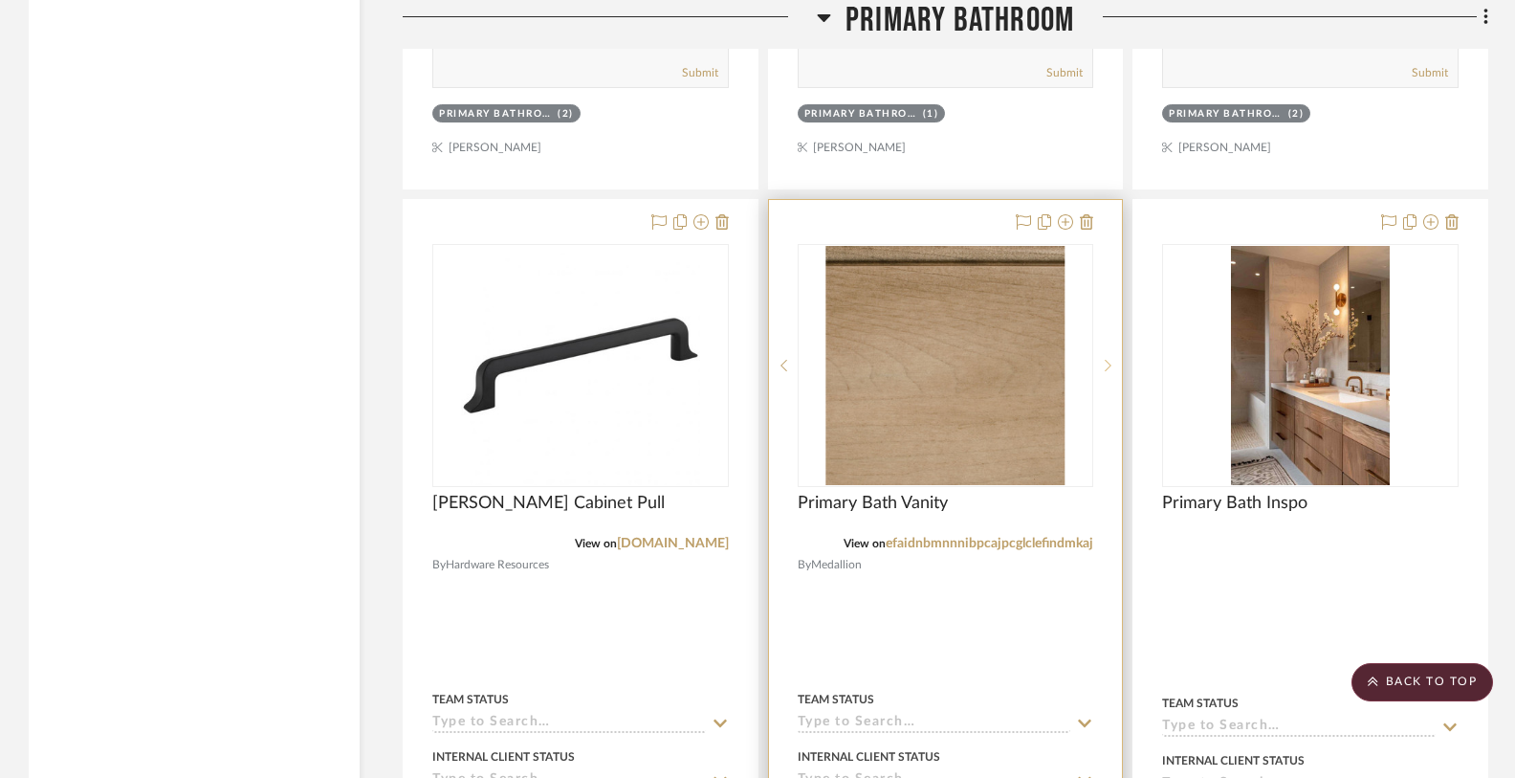
click at [1106, 360] on icon at bounding box center [1109, 365] width 7 height 11
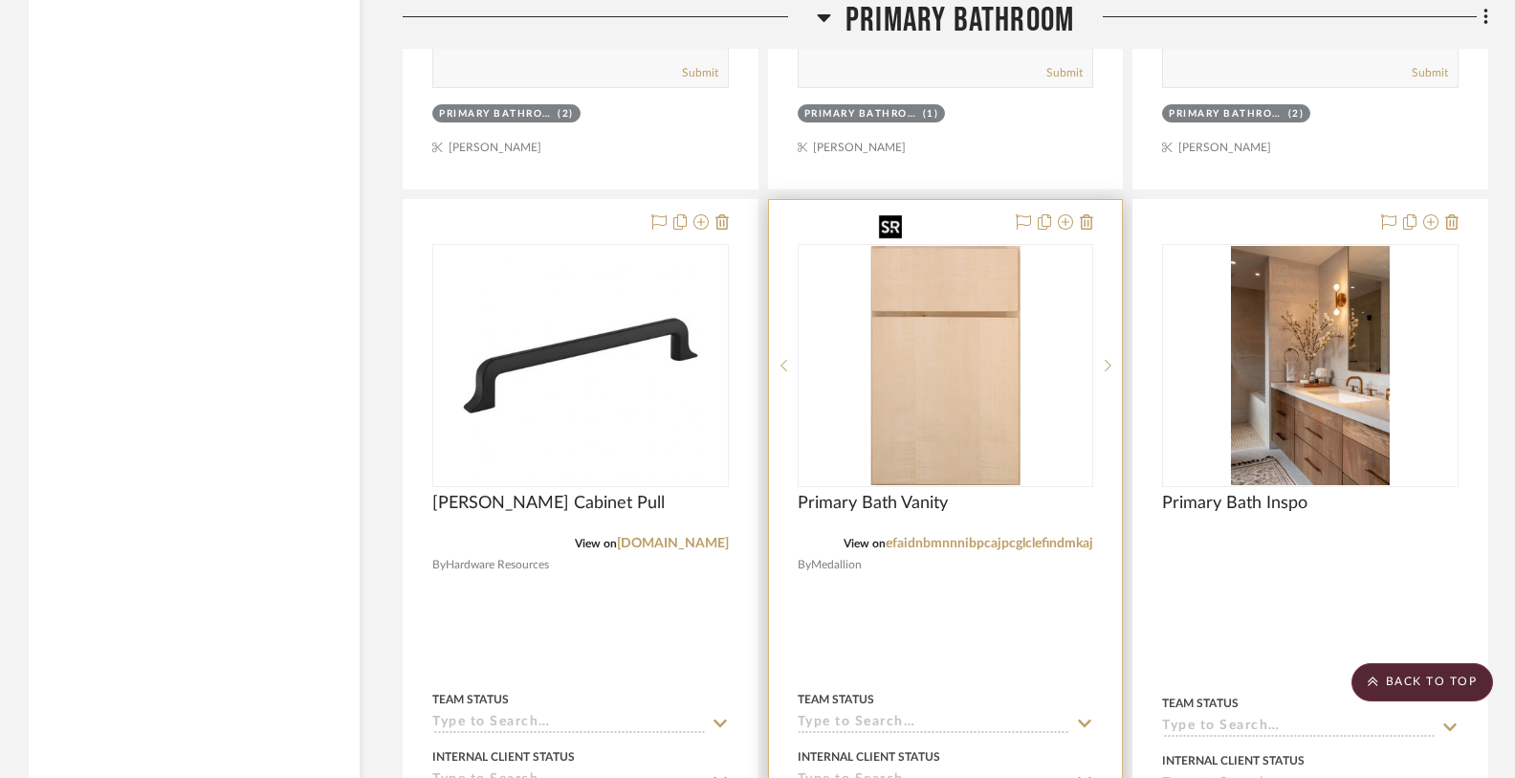
click at [1009, 343] on img "1" at bounding box center [946, 365] width 149 height 239
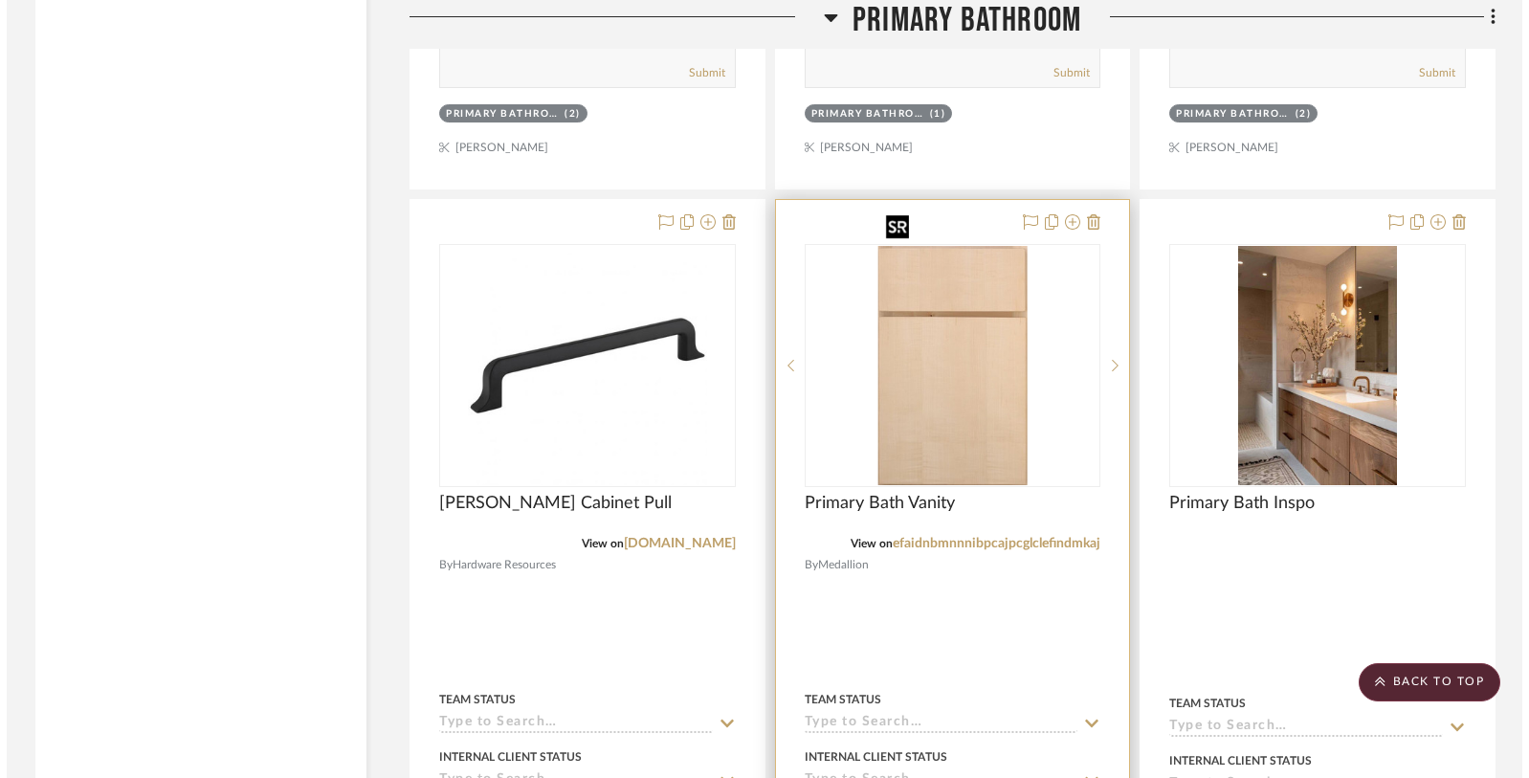
scroll to position [0, 0]
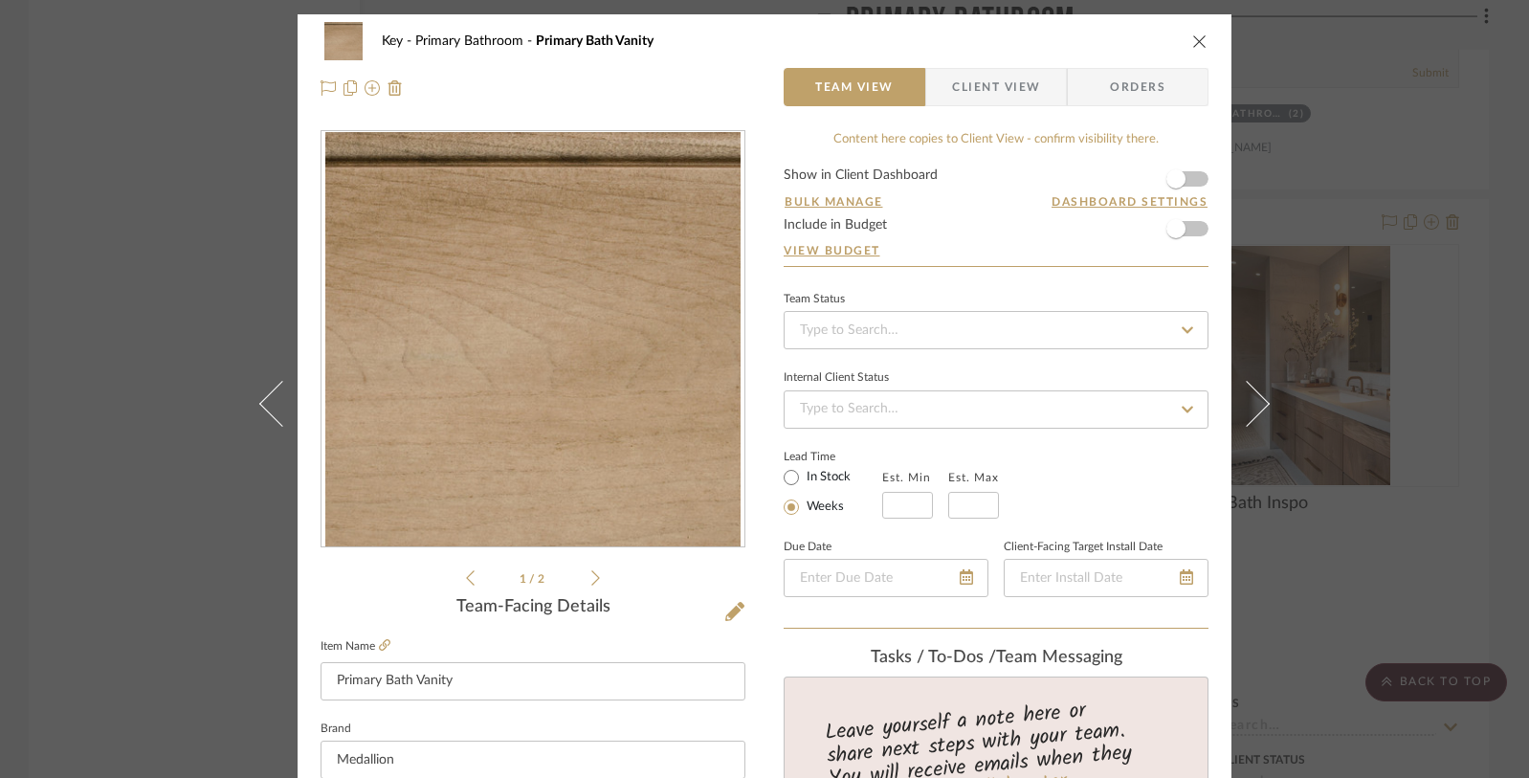
click at [1192, 41] on icon "close" at bounding box center [1199, 40] width 15 height 15
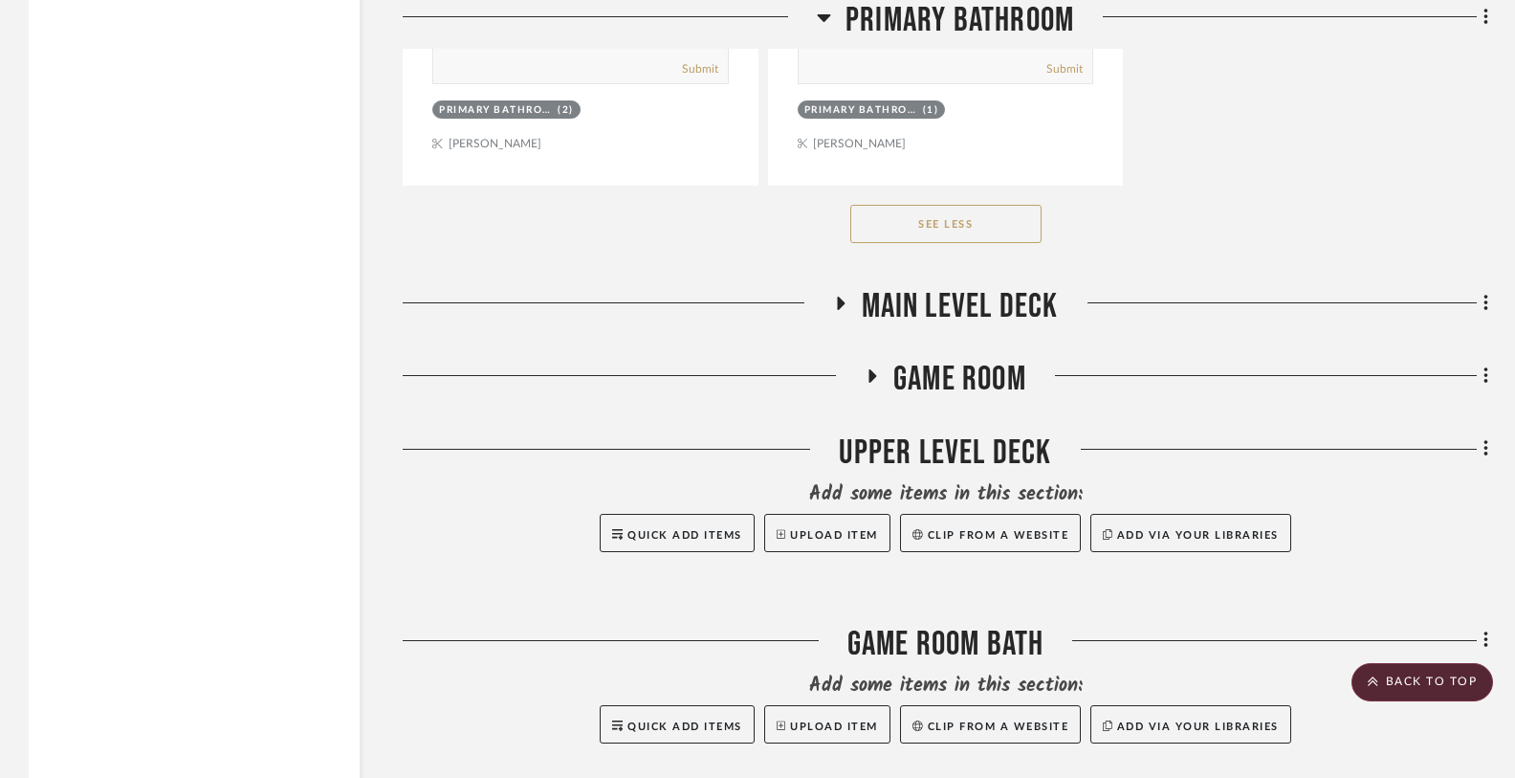
scroll to position [32938, 0]
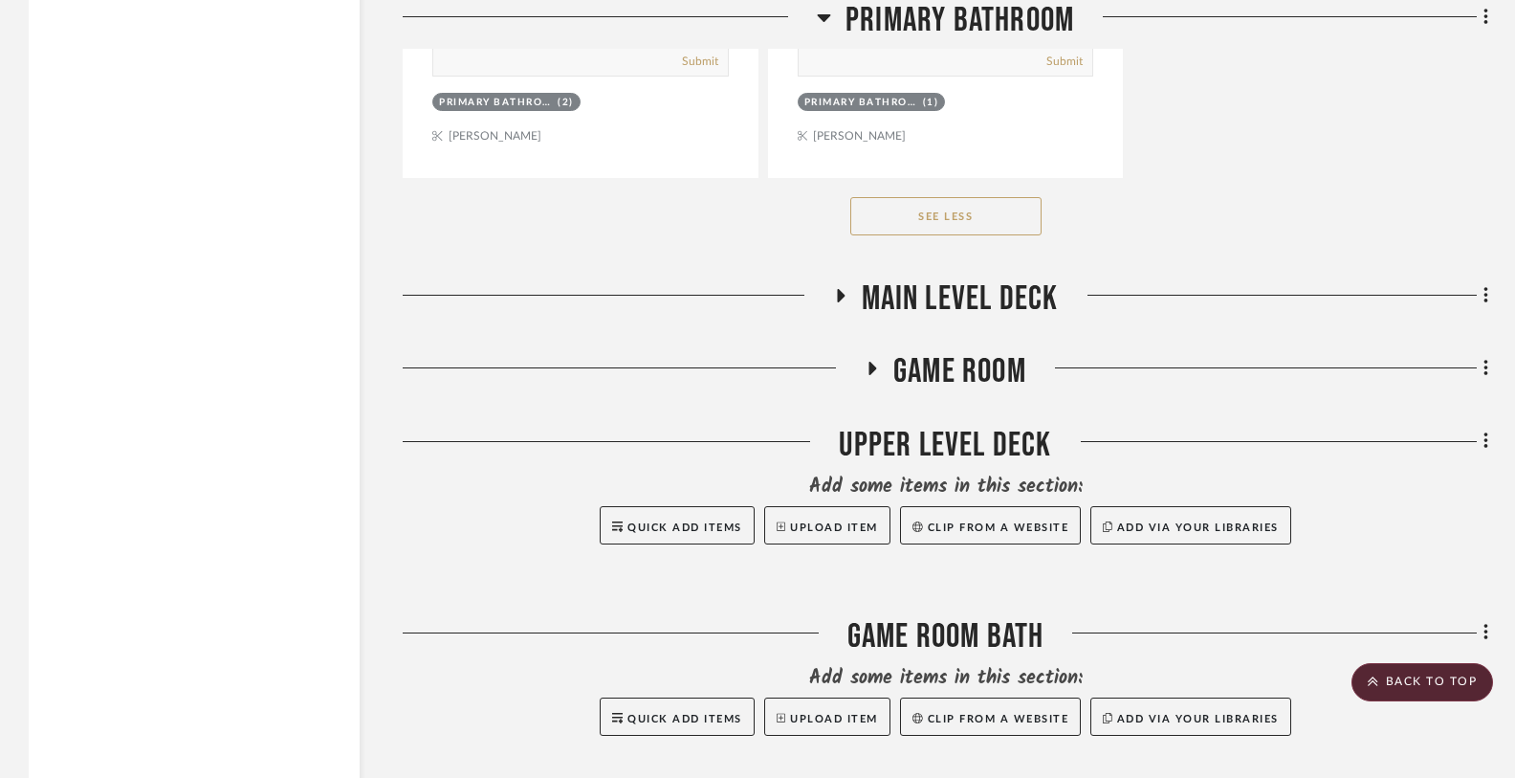
click at [852, 278] on h3 "Main Level Deck" at bounding box center [946, 298] width 226 height 41
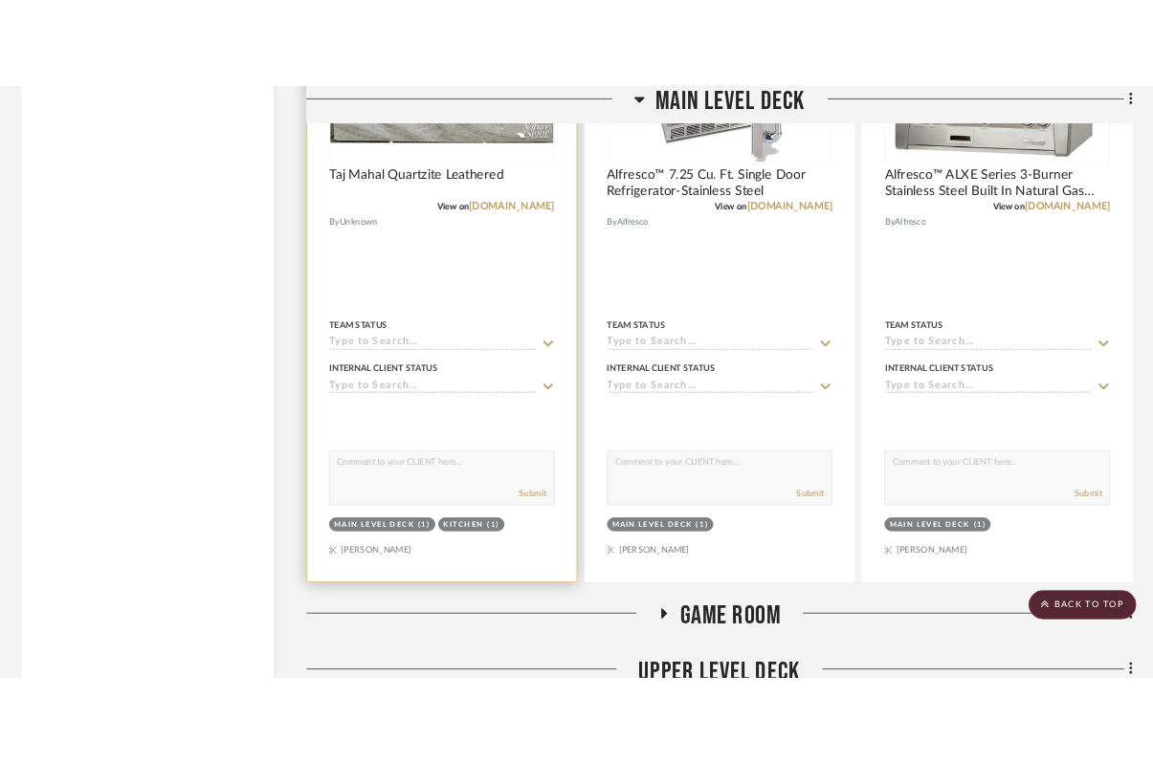
scroll to position [33486, 0]
